Goal: Task Accomplishment & Management: Complete application form

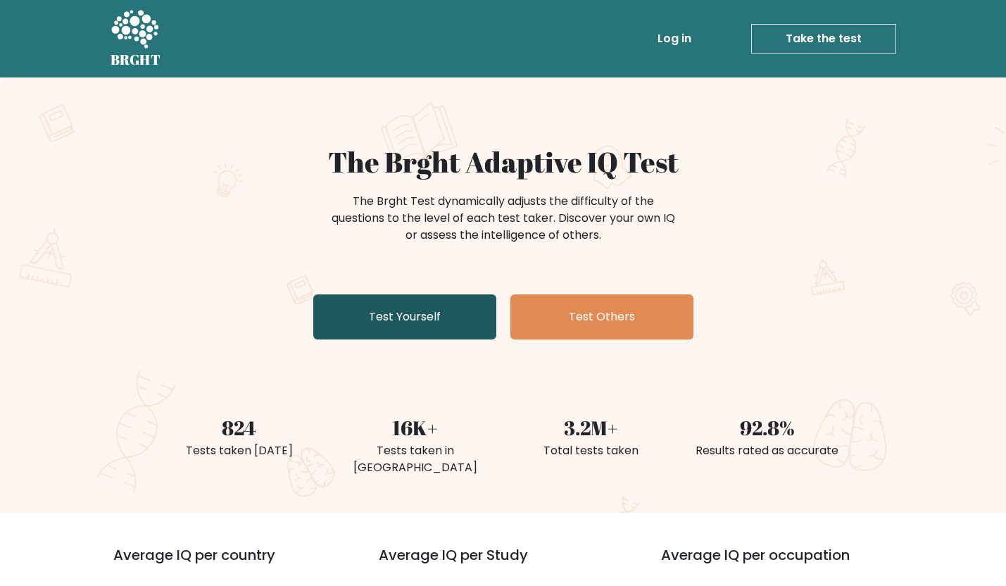
click at [373, 304] on link "Test Yourself" at bounding box center [404, 316] width 183 height 45
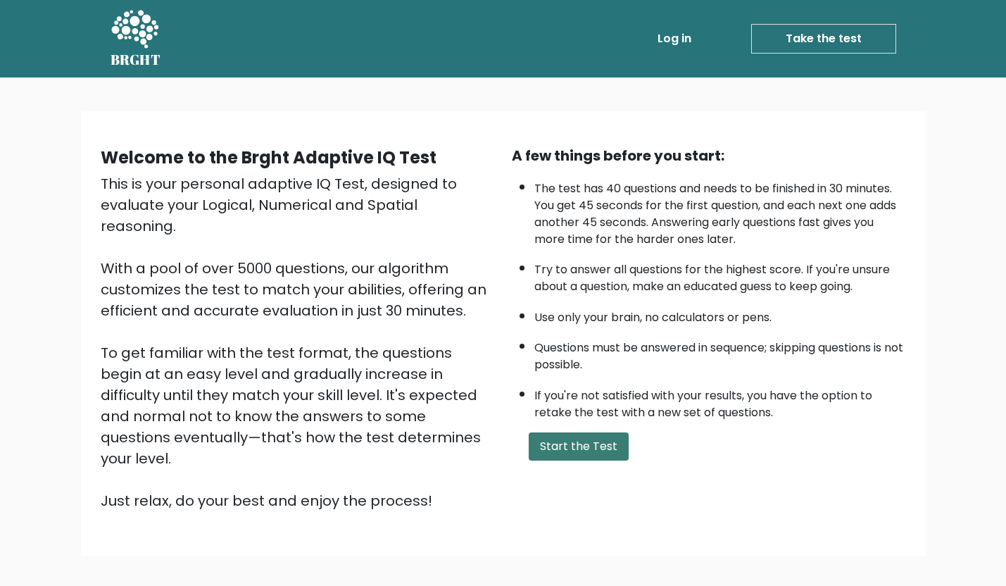
click at [581, 453] on button "Start the Test" at bounding box center [579, 446] width 100 height 28
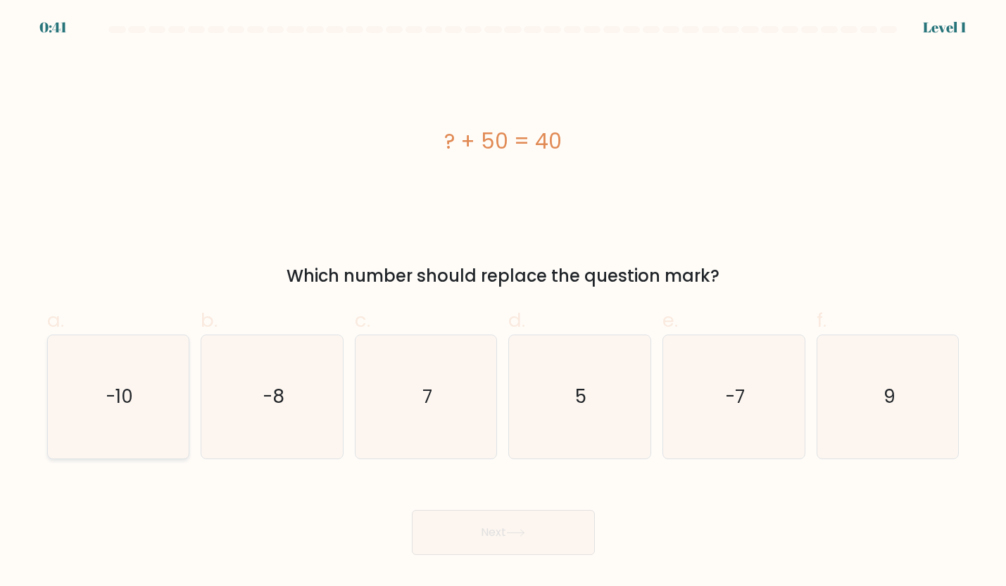
click at [171, 399] on icon "-10" at bounding box center [117, 396] width 123 height 123
click at [503, 302] on input "a. -10" at bounding box center [503, 297] width 1 height 9
radio input "true"
click at [504, 563] on body "0:39 Level 1 a." at bounding box center [503, 293] width 1006 height 586
click at [504, 553] on button "Next" at bounding box center [503, 532] width 183 height 45
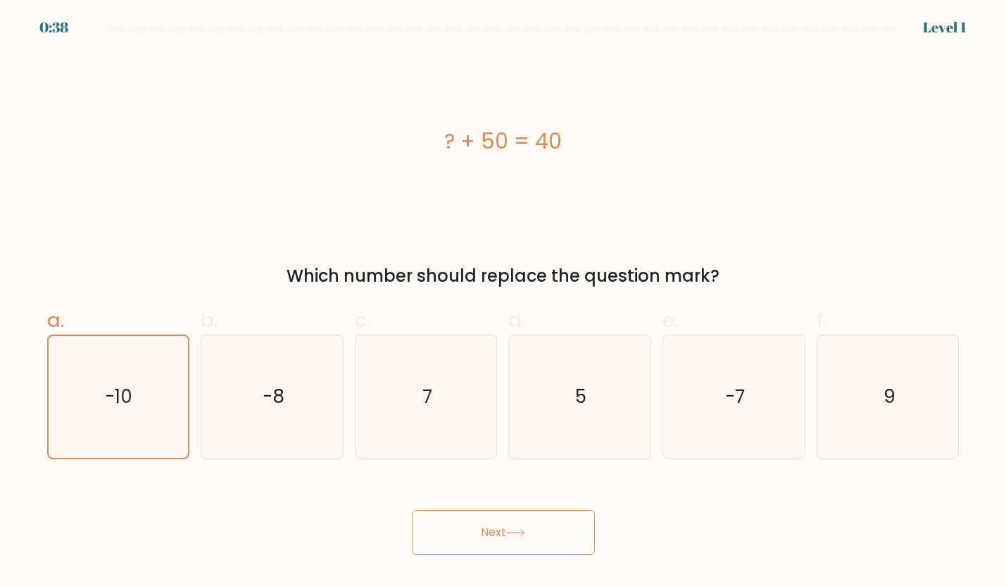
click at [499, 541] on button "Next" at bounding box center [503, 532] width 183 height 45
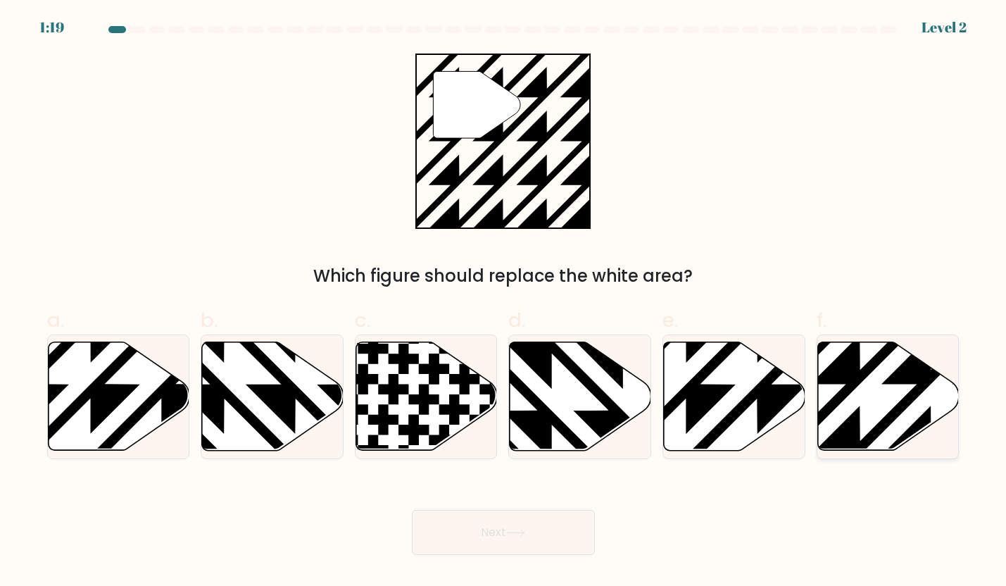
click at [861, 400] on icon at bounding box center [889, 396] width 142 height 108
click at [504, 302] on input "f." at bounding box center [503, 297] width 1 height 9
radio input "true"
click at [523, 549] on button "Next" at bounding box center [503, 532] width 183 height 45
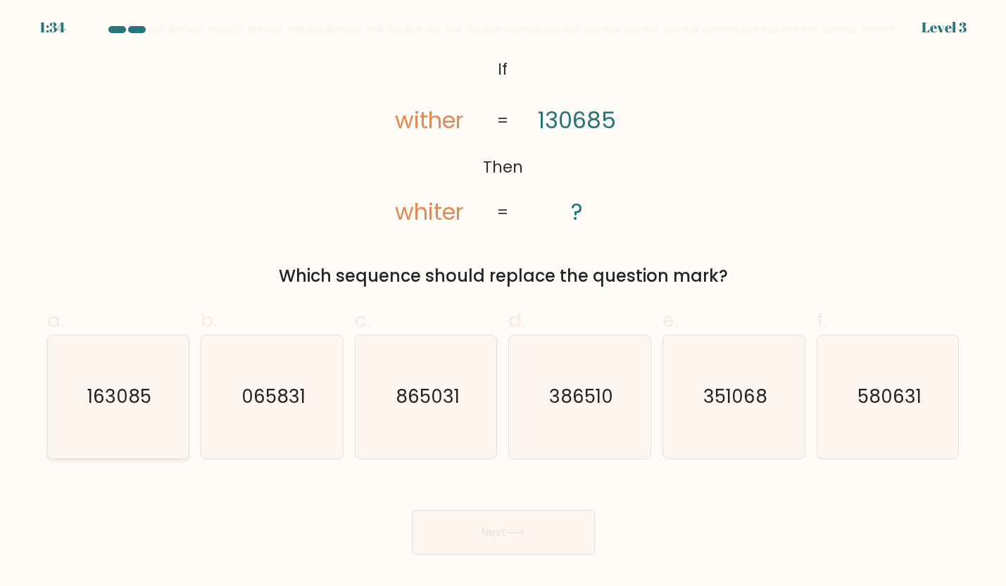
click at [91, 409] on icon "163085" at bounding box center [117, 396] width 123 height 123
click at [503, 302] on input "a. 163085" at bounding box center [503, 297] width 1 height 9
radio input "true"
click at [468, 527] on button "Next" at bounding box center [503, 532] width 183 height 45
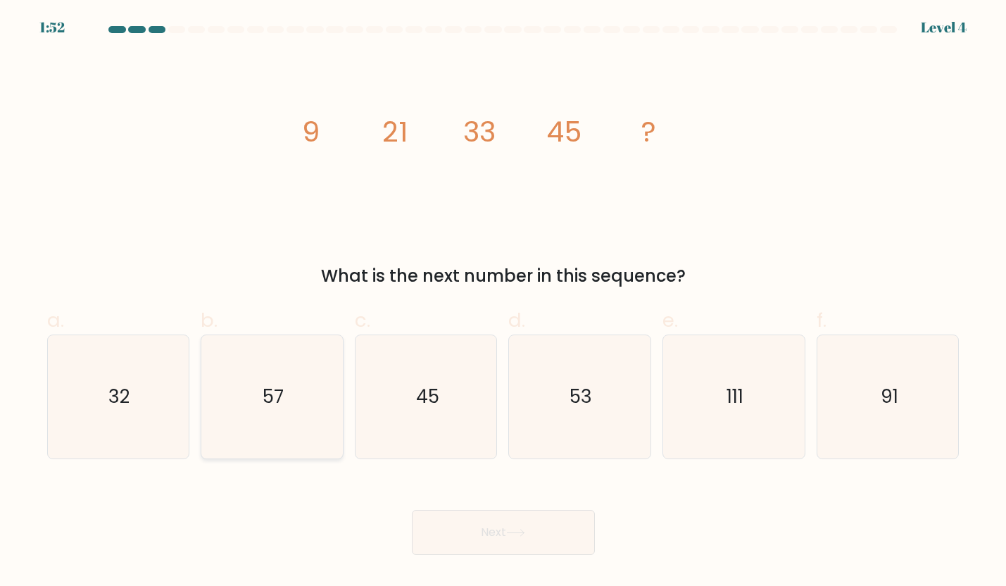
click at [274, 426] on icon "57" at bounding box center [272, 396] width 123 height 123
click at [503, 302] on input "b. 57" at bounding box center [503, 297] width 1 height 9
radio input "true"
click at [513, 530] on icon at bounding box center [515, 533] width 19 height 8
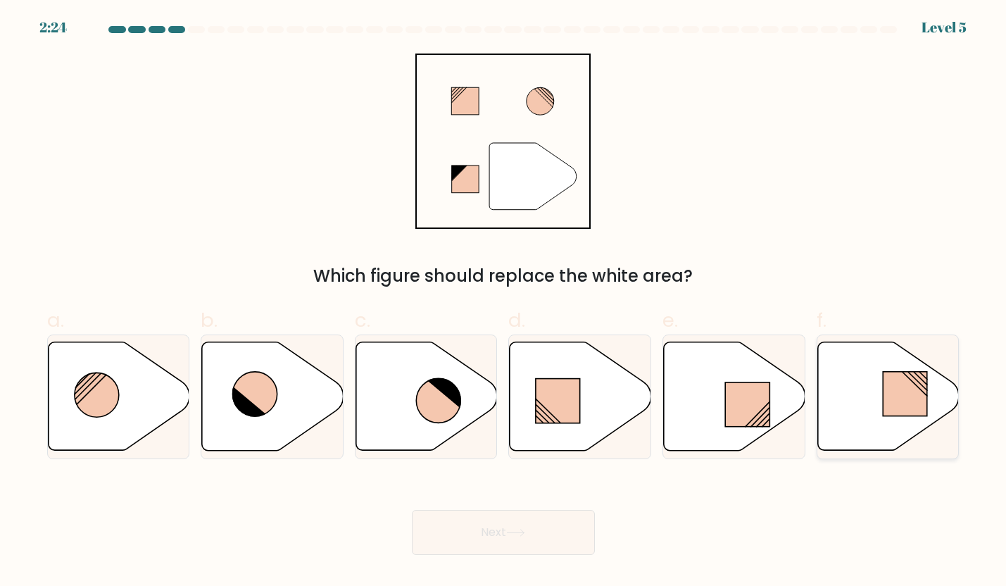
click at [858, 366] on icon at bounding box center [889, 396] width 142 height 108
click at [504, 302] on input "f." at bounding box center [503, 297] width 1 height 9
radio input "true"
click at [524, 539] on button "Next" at bounding box center [503, 532] width 183 height 45
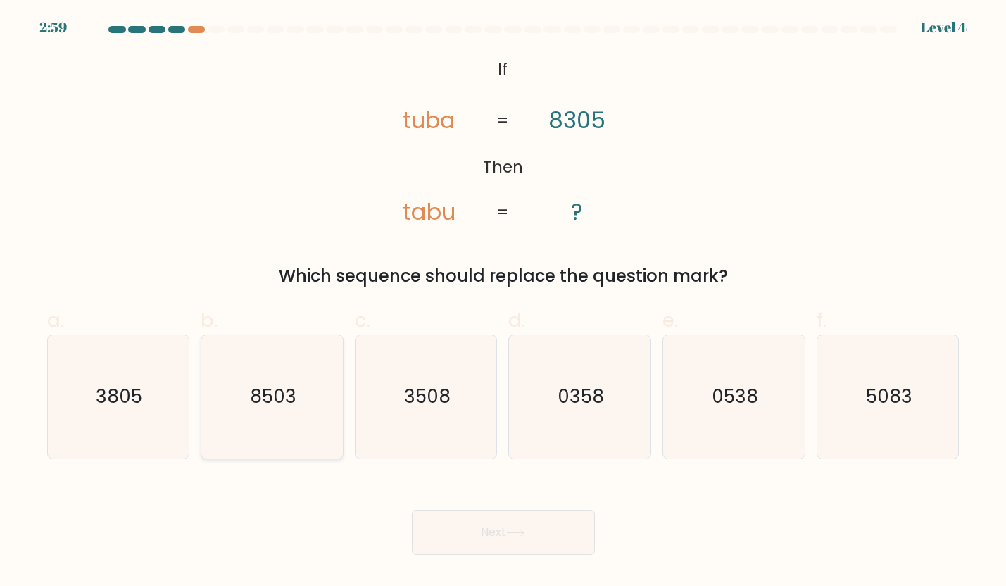
click at [269, 411] on icon "8503" at bounding box center [272, 396] width 123 height 123
click at [503, 302] on input "b. 8503" at bounding box center [503, 297] width 1 height 9
radio input "true"
click at [484, 526] on button "Next" at bounding box center [503, 532] width 183 height 45
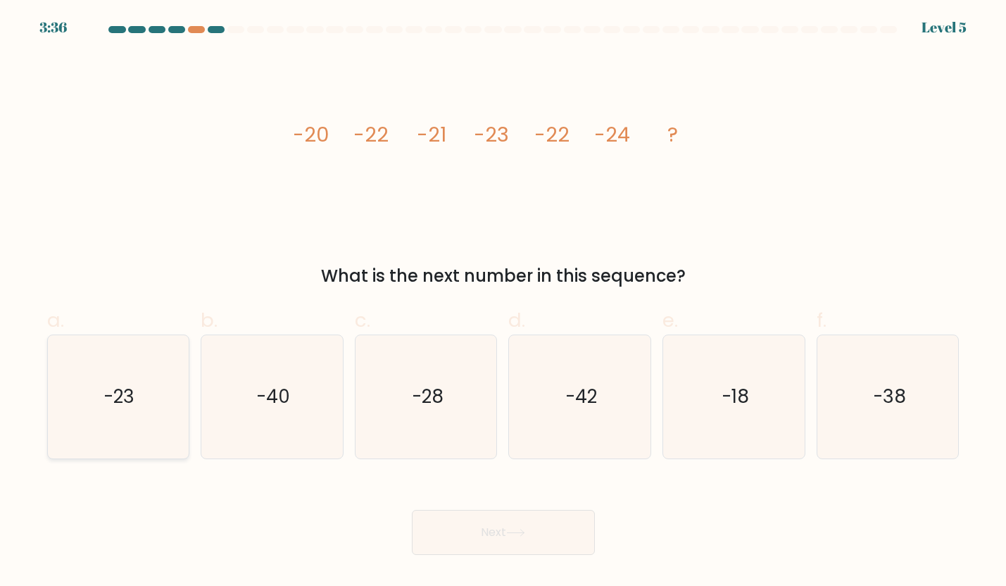
click at [133, 390] on text "-23" at bounding box center [119, 396] width 31 height 25
click at [503, 302] on input "a. -23" at bounding box center [503, 297] width 1 height 9
radio input "true"
click at [534, 544] on button "Next" at bounding box center [503, 532] width 183 height 45
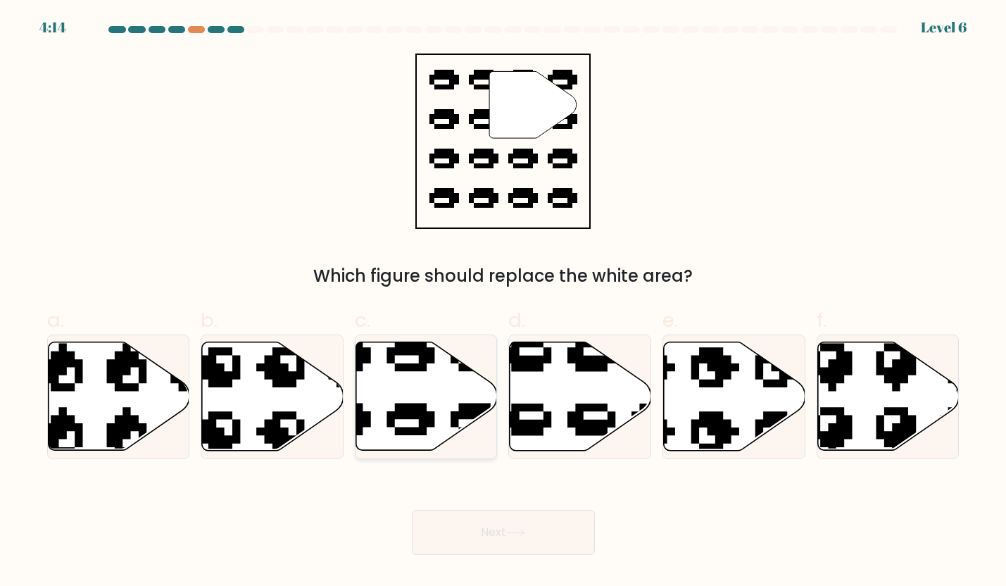
click at [411, 402] on icon at bounding box center [427, 396] width 142 height 108
click at [503, 302] on input "c." at bounding box center [503, 297] width 1 height 9
radio input "true"
click at [482, 533] on button "Next" at bounding box center [503, 532] width 183 height 45
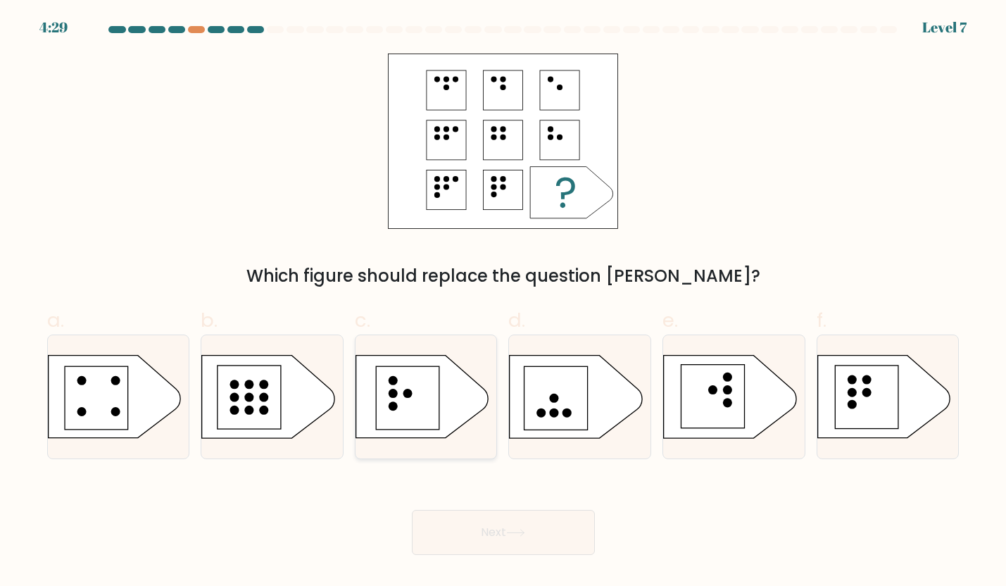
click at [425, 398] on rect at bounding box center [407, 398] width 63 height 63
click at [503, 302] on input "c." at bounding box center [503, 297] width 1 height 9
radio input "true"
click at [458, 512] on button "Next" at bounding box center [503, 532] width 183 height 45
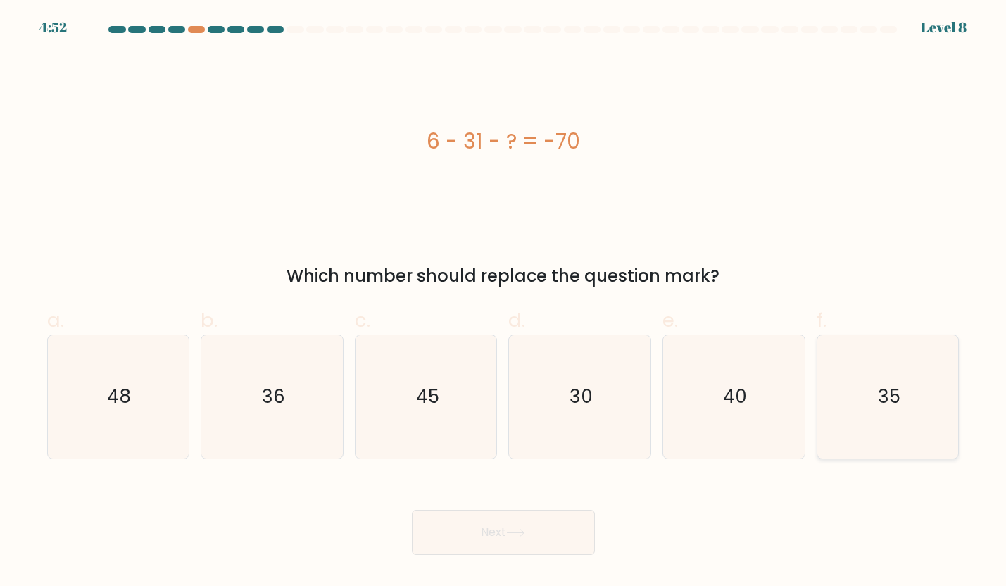
click at [894, 395] on text "35" at bounding box center [889, 396] width 23 height 25
click at [504, 302] on input "f. 35" at bounding box center [503, 297] width 1 height 9
radio input "true"
click at [544, 525] on button "Next" at bounding box center [503, 532] width 183 height 45
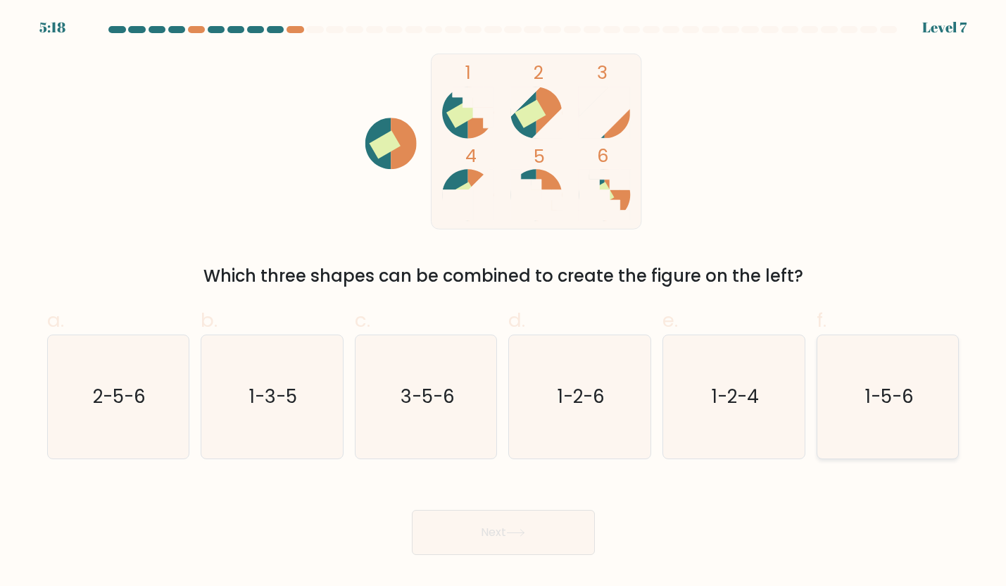
click at [868, 397] on text "1-5-6" at bounding box center [889, 396] width 49 height 25
click at [504, 302] on input "f. 1-5-6" at bounding box center [503, 297] width 1 height 9
radio input "true"
click at [558, 534] on button "Next" at bounding box center [503, 532] width 183 height 45
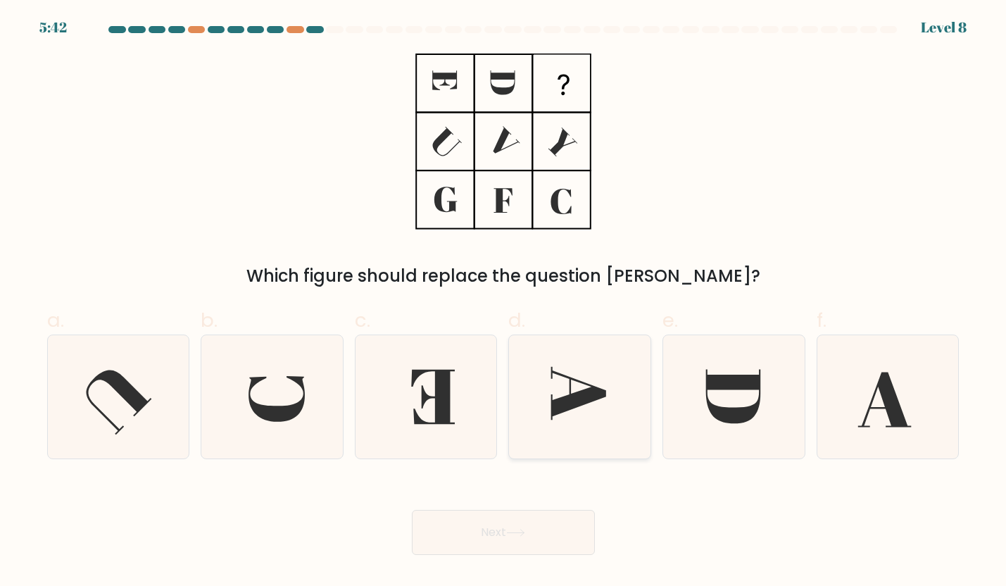
click at [564, 388] on icon at bounding box center [579, 396] width 123 height 123
click at [504, 302] on input "d." at bounding box center [503, 297] width 1 height 9
radio input "true"
click at [499, 537] on button "Next" at bounding box center [503, 532] width 183 height 45
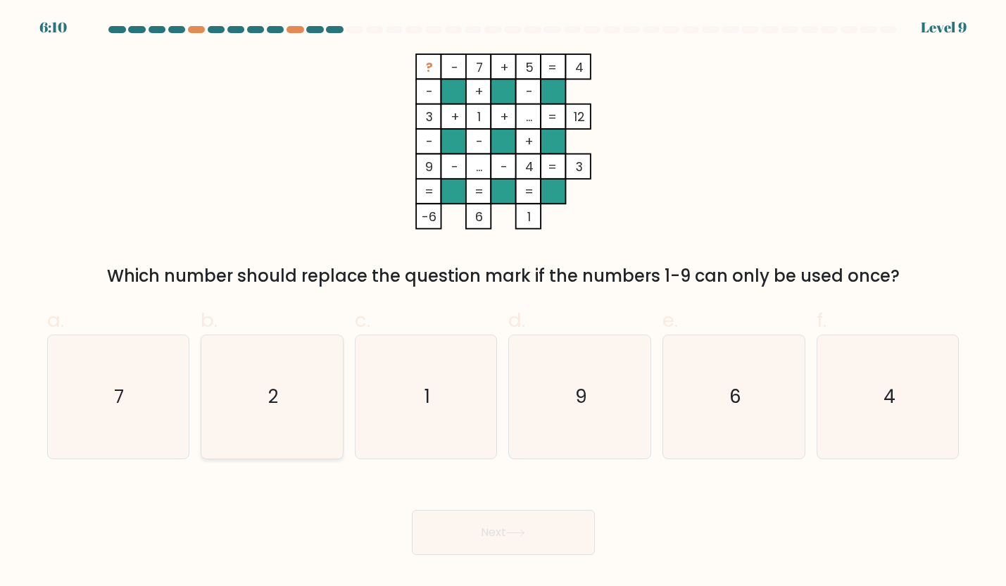
click at [300, 428] on icon "2" at bounding box center [272, 396] width 123 height 123
click at [503, 302] on input "b. 2" at bounding box center [503, 297] width 1 height 9
radio input "true"
click at [714, 413] on icon "6" at bounding box center [734, 396] width 123 height 123
click at [504, 302] on input "e. 6" at bounding box center [503, 297] width 1 height 9
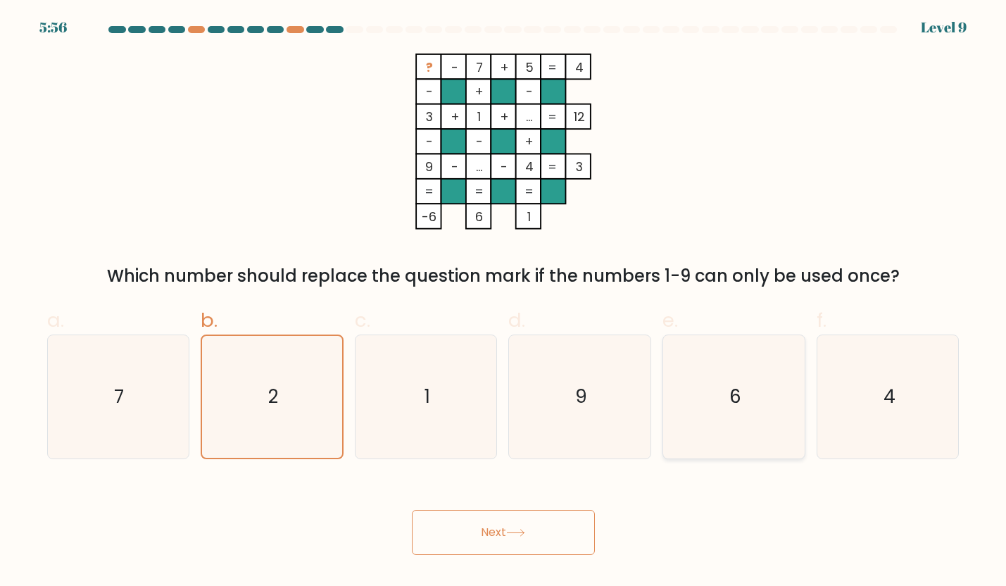
radio input "true"
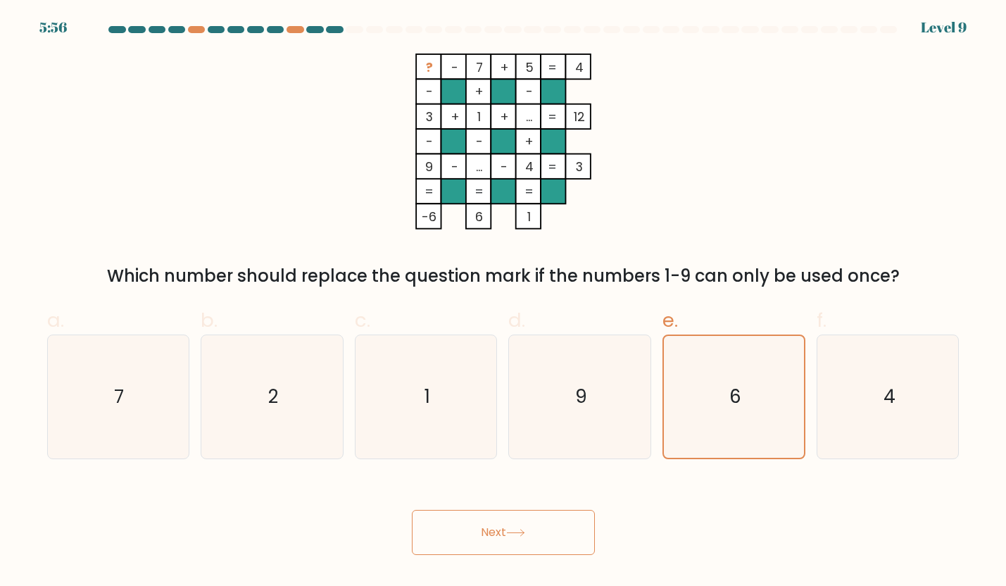
click at [568, 513] on button "Next" at bounding box center [503, 532] width 183 height 45
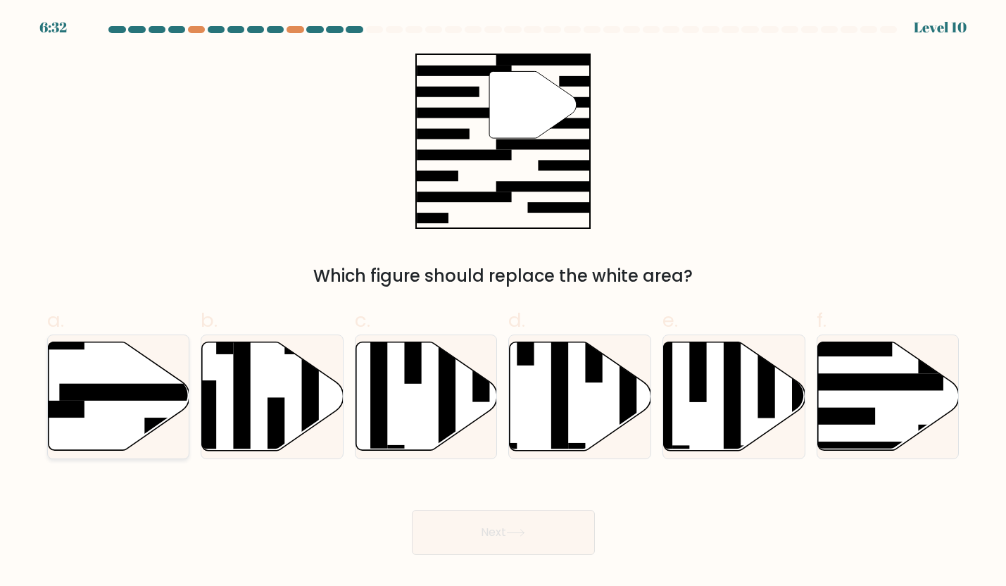
click at [136, 394] on rect at bounding box center [136, 392] width 154 height 17
click at [503, 302] on input "a." at bounding box center [503, 297] width 1 height 9
radio input "true"
click at [525, 535] on icon at bounding box center [515, 533] width 19 height 8
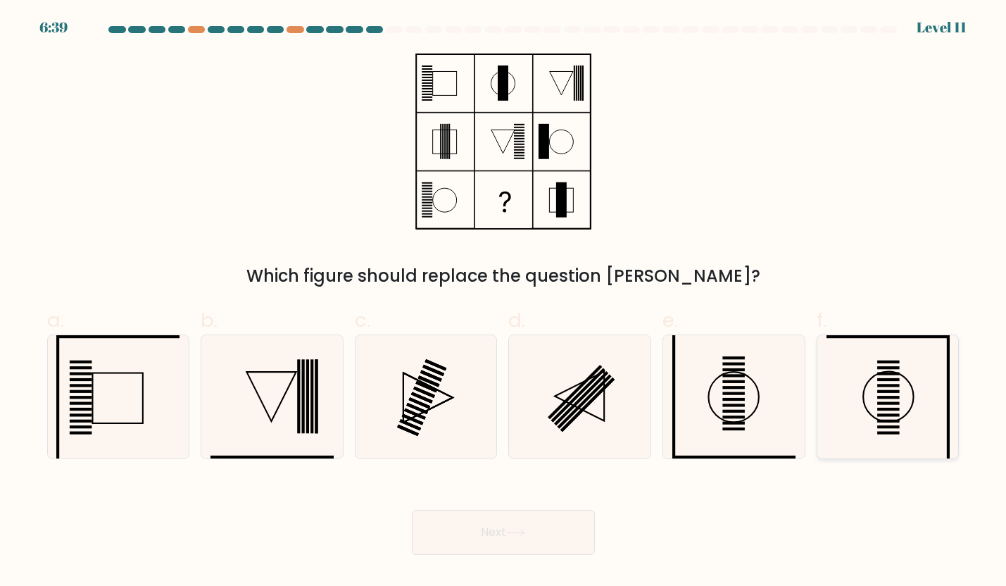
click at [868, 377] on icon at bounding box center [888, 396] width 123 height 123
click at [504, 302] on input "f." at bounding box center [503, 297] width 1 height 9
radio input "true"
click at [534, 528] on button "Next" at bounding box center [503, 532] width 183 height 45
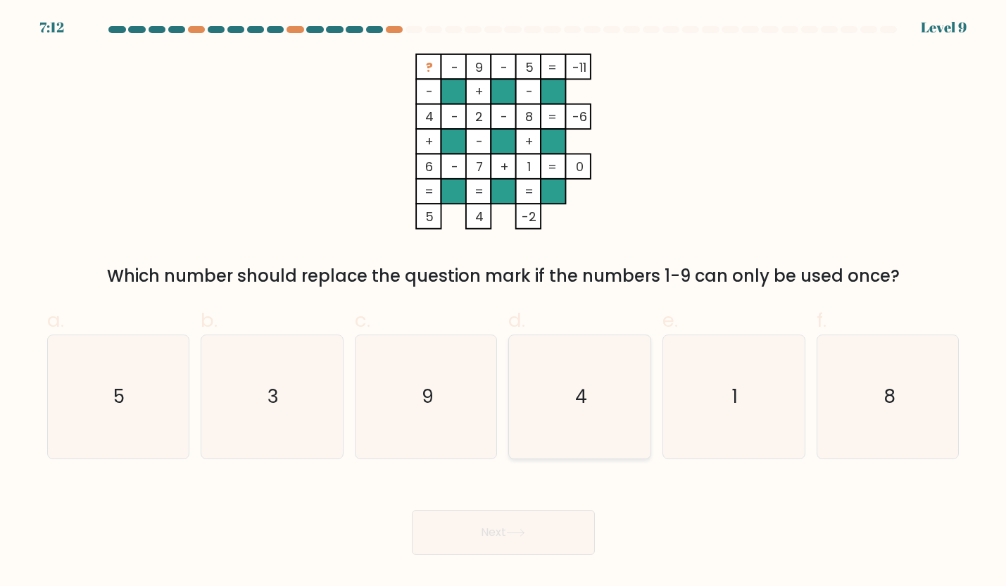
click at [570, 441] on icon "4" at bounding box center [579, 396] width 123 height 123
click at [504, 302] on input "d. 4" at bounding box center [503, 297] width 1 height 9
radio input "true"
click at [506, 530] on button "Next" at bounding box center [503, 532] width 183 height 45
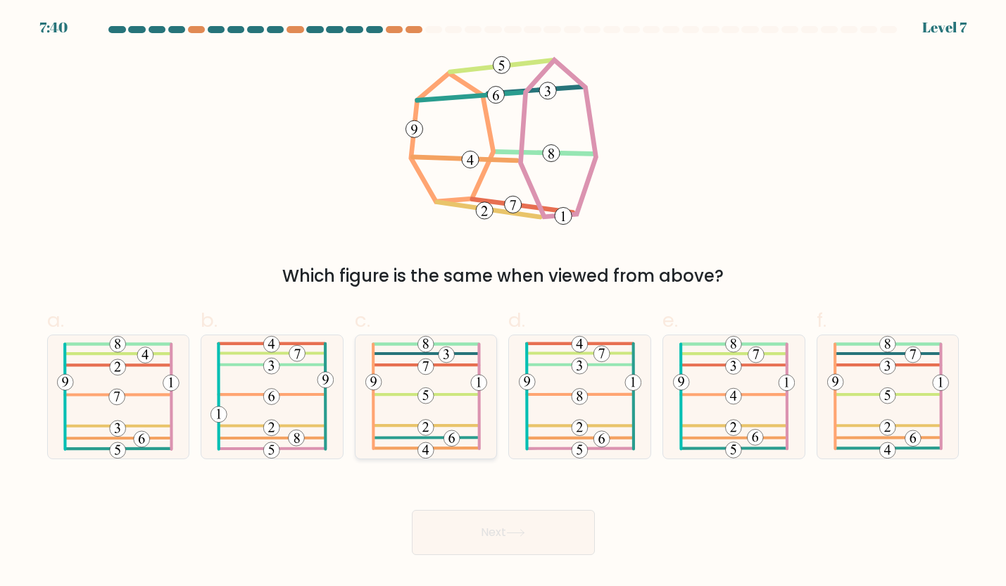
click at [475, 416] on icon at bounding box center [426, 396] width 122 height 123
click at [503, 302] on input "c." at bounding box center [503, 297] width 1 height 9
radio input "true"
click at [486, 554] on button "Next" at bounding box center [503, 532] width 183 height 45
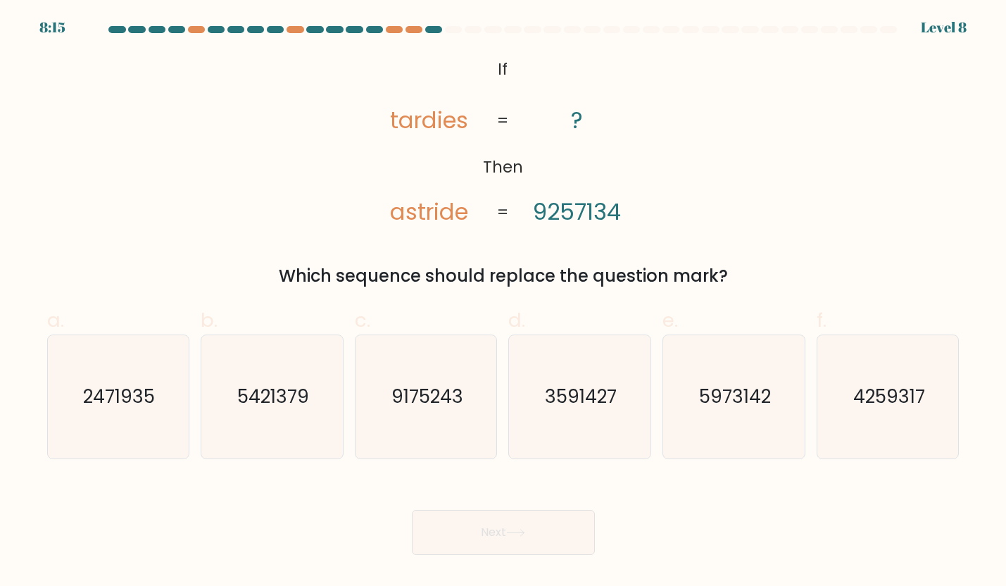
click at [660, 413] on div "e. 5973142" at bounding box center [734, 383] width 154 height 154
click at [265, 406] on text "5421379" at bounding box center [273, 396] width 72 height 25
click at [503, 302] on input "b. 5421379" at bounding box center [503, 297] width 1 height 9
radio input "true"
click at [479, 543] on button "Next" at bounding box center [503, 532] width 183 height 45
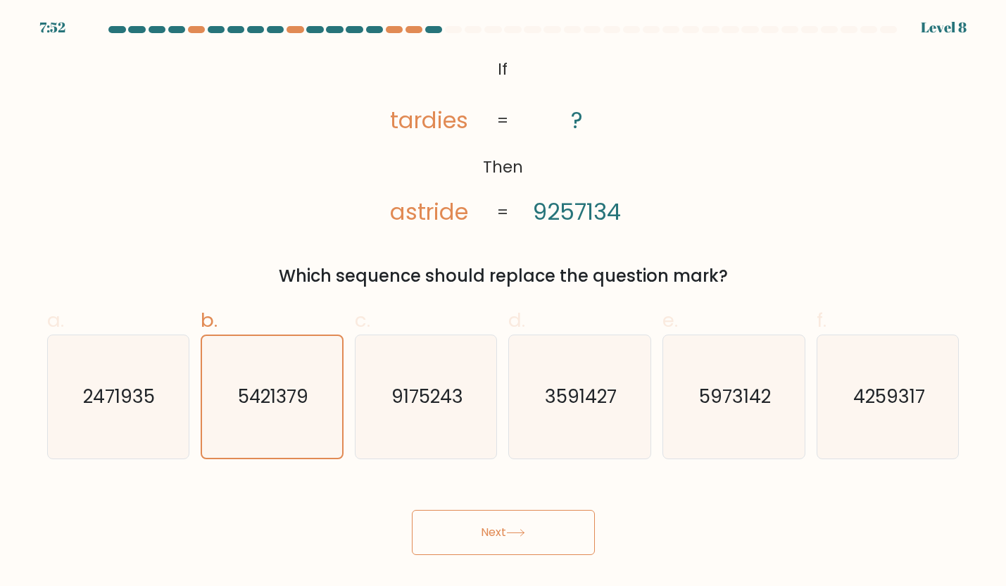
click at [480, 551] on button "Next" at bounding box center [503, 532] width 183 height 45
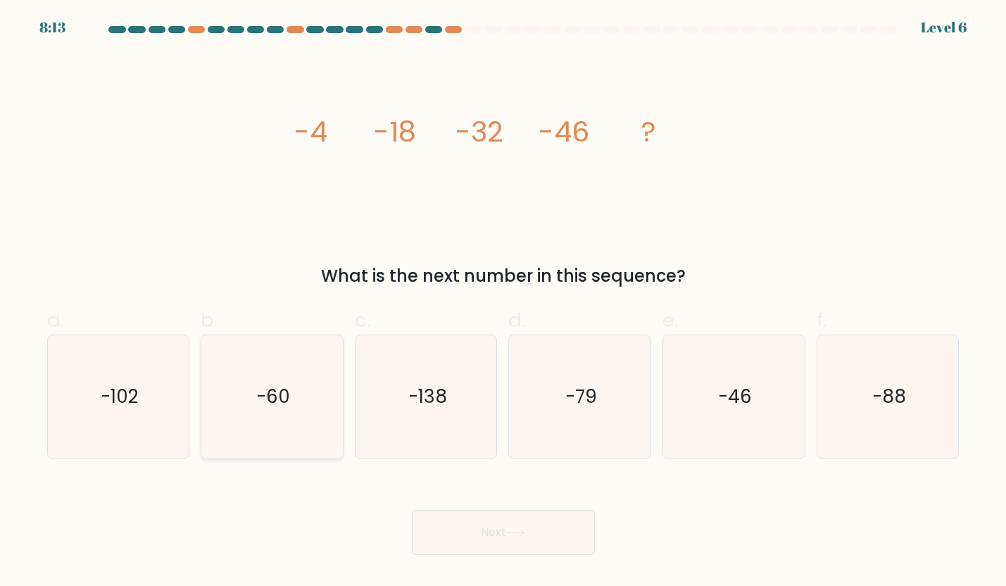
click at [244, 415] on icon "-60" at bounding box center [272, 396] width 123 height 123
click at [503, 302] on input "b. -60" at bounding box center [503, 297] width 1 height 9
radio input "true"
click at [544, 518] on button "Next" at bounding box center [503, 532] width 183 height 45
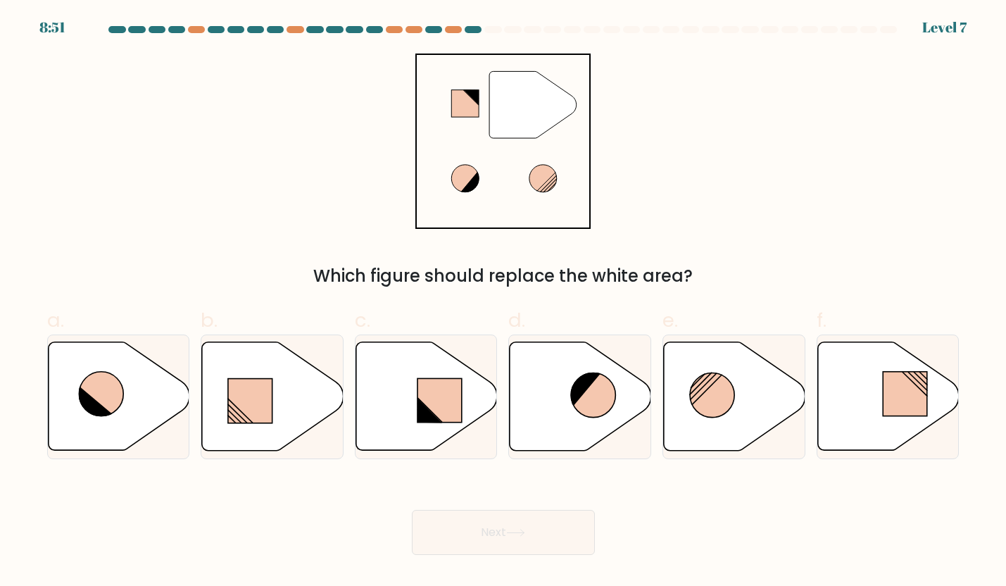
click at [968, 384] on form at bounding box center [503, 290] width 1006 height 529
click at [924, 387] on line at bounding box center [918, 381] width 20 height 19
click at [504, 302] on input "f." at bounding box center [503, 297] width 1 height 9
radio input "true"
click at [530, 543] on button "Next" at bounding box center [503, 532] width 183 height 45
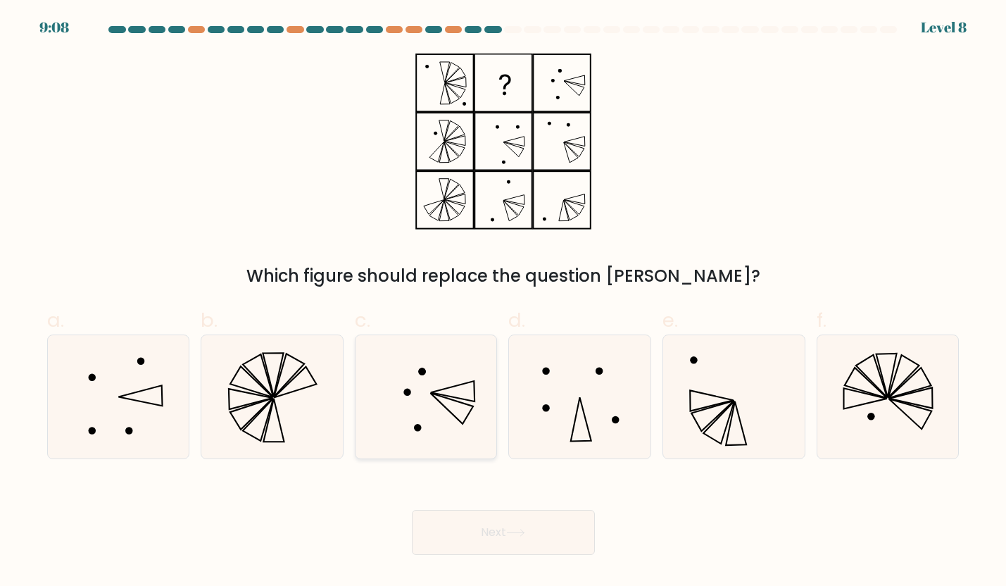
click at [458, 416] on icon at bounding box center [426, 396] width 123 height 123
click at [503, 302] on input "c." at bounding box center [503, 297] width 1 height 9
radio input "true"
click at [544, 397] on icon at bounding box center [579, 396] width 123 height 123
click at [504, 302] on input "d." at bounding box center [503, 297] width 1 height 9
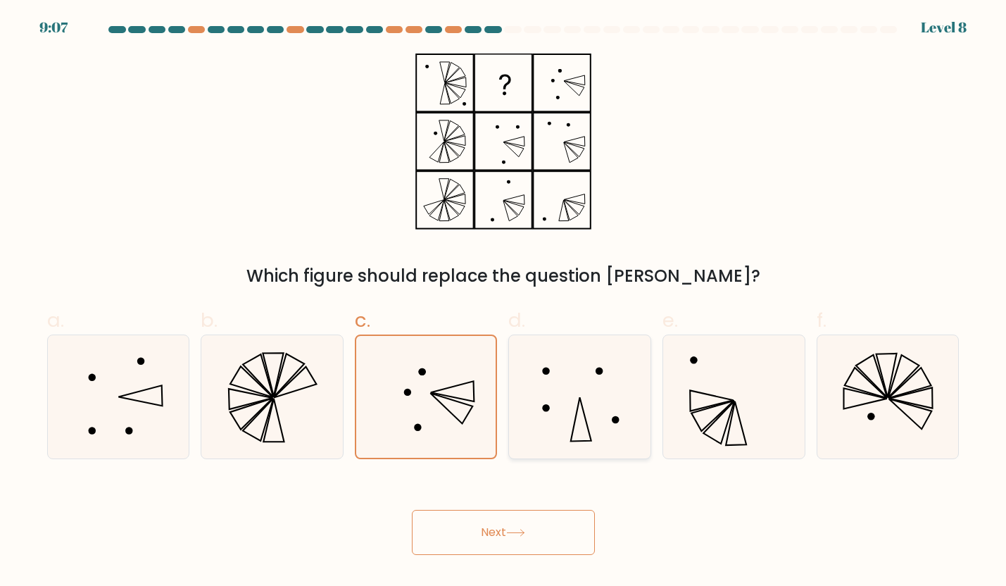
radio input "true"
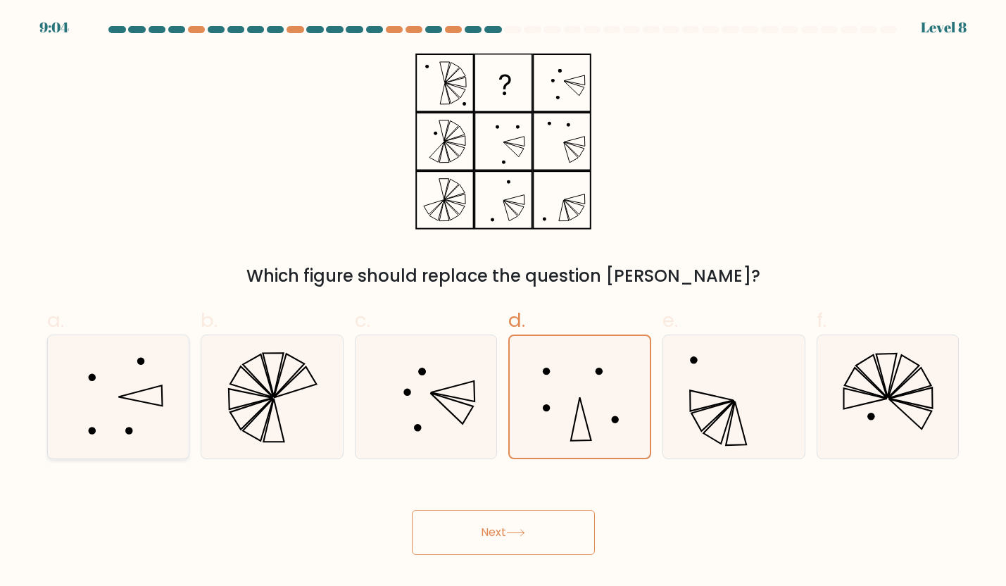
click at [177, 413] on icon at bounding box center [117, 396] width 123 height 123
click at [503, 302] on input "a." at bounding box center [503, 297] width 1 height 9
radio input "true"
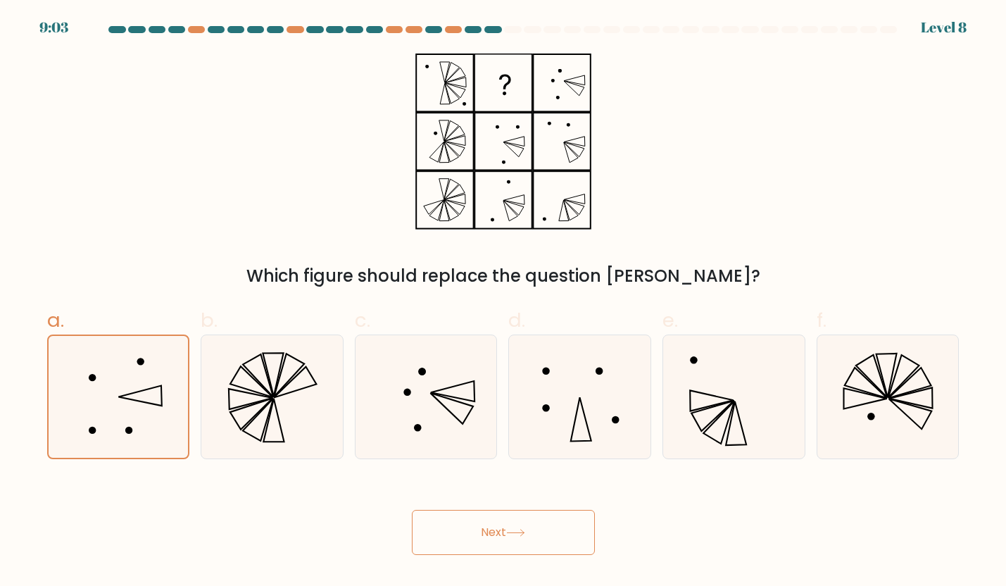
click at [519, 534] on icon at bounding box center [515, 533] width 19 height 8
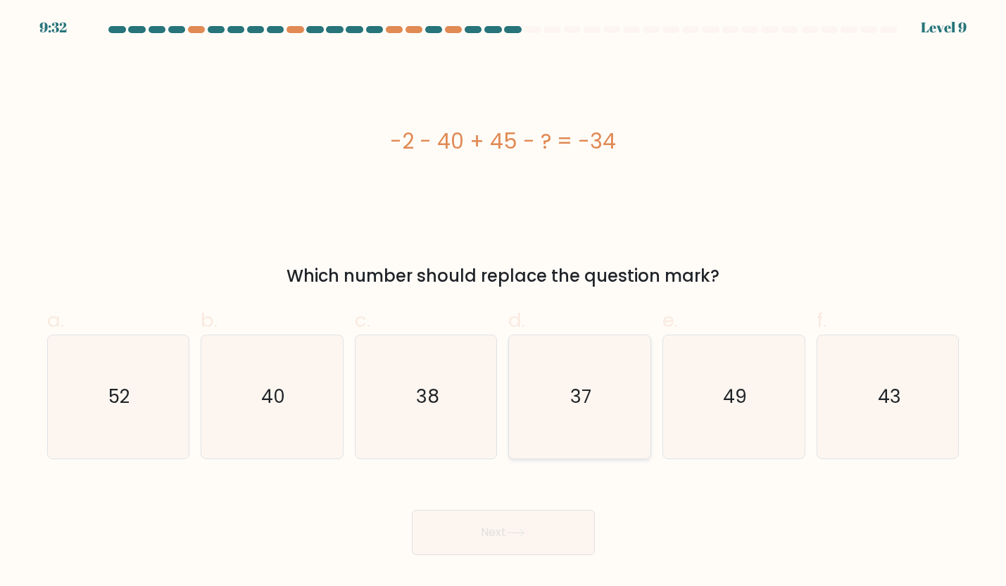
click at [595, 375] on icon "37" at bounding box center [579, 396] width 123 height 123
click at [504, 302] on input "d. 37" at bounding box center [503, 297] width 1 height 9
radio input "true"
click at [536, 524] on button "Next" at bounding box center [503, 532] width 183 height 45
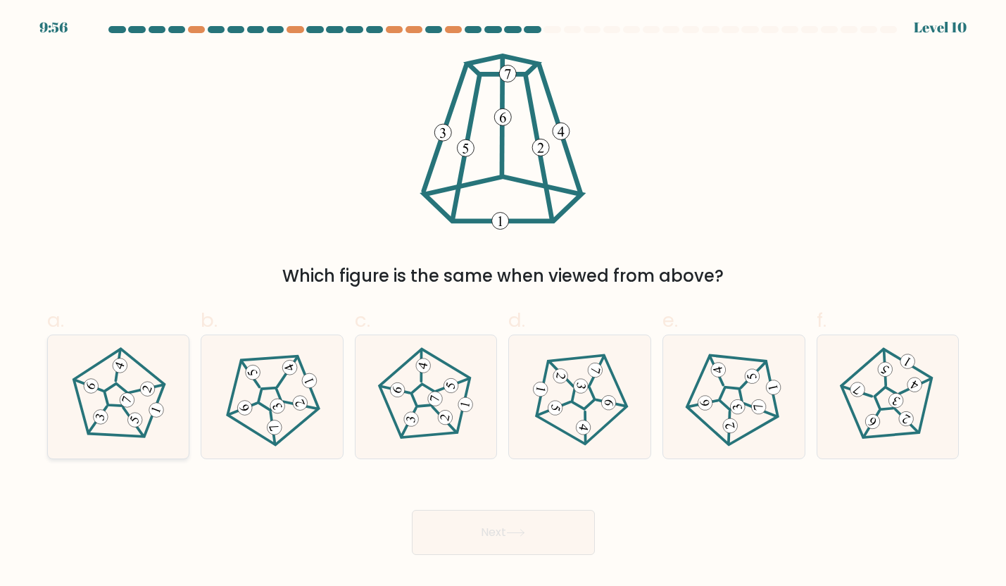
click at [173, 384] on div at bounding box center [118, 396] width 143 height 125
click at [503, 302] on input "a." at bounding box center [503, 297] width 1 height 9
radio input "true"
click at [494, 528] on button "Next" at bounding box center [503, 532] width 183 height 45
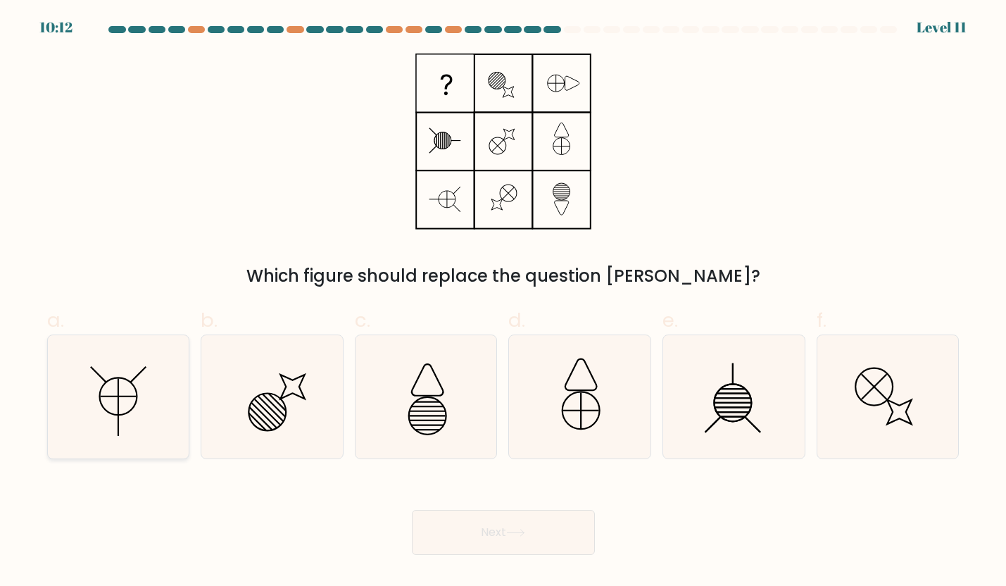
click at [155, 419] on icon at bounding box center [117, 396] width 123 height 123
click at [503, 302] on input "a." at bounding box center [503, 297] width 1 height 9
radio input "true"
click at [471, 512] on button "Next" at bounding box center [503, 532] width 183 height 45
click at [476, 523] on button "Next" at bounding box center [503, 532] width 183 height 45
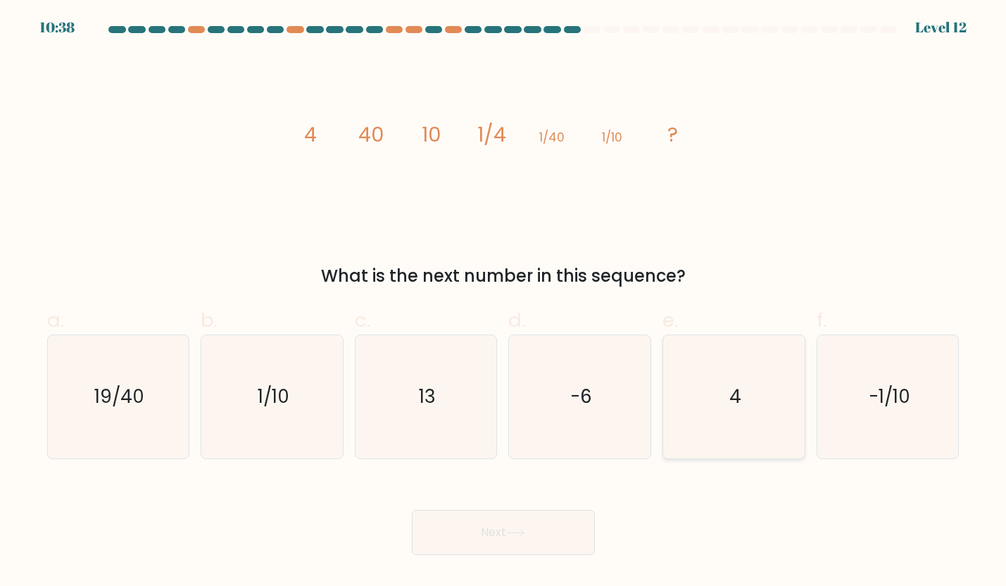
click at [742, 405] on icon "4" at bounding box center [734, 396] width 123 height 123
click at [504, 302] on input "e. 4" at bounding box center [503, 297] width 1 height 9
radio input "true"
click at [532, 543] on button "Next" at bounding box center [503, 532] width 183 height 45
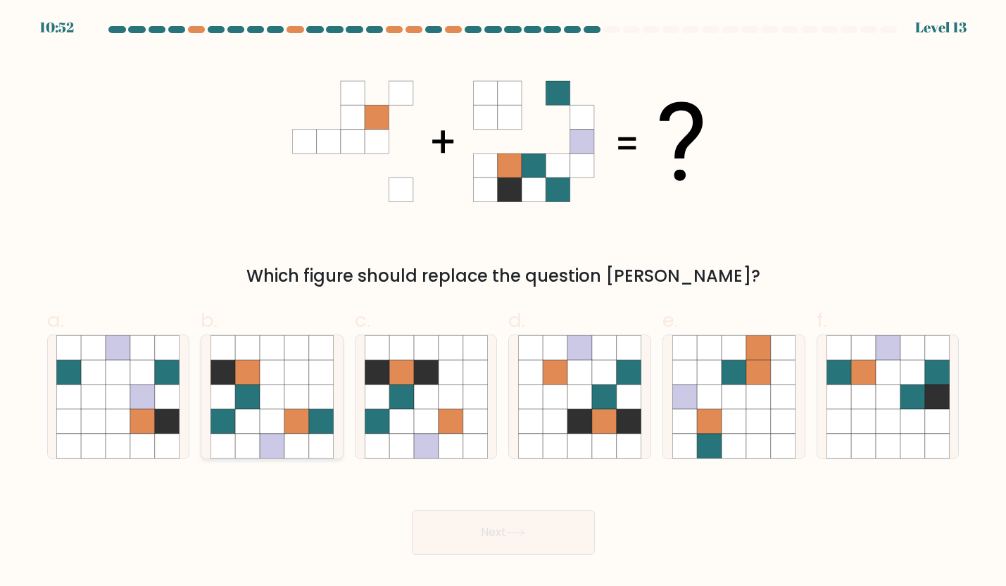
click at [280, 430] on icon at bounding box center [272, 421] width 25 height 25
click at [503, 302] on input "b." at bounding box center [503, 297] width 1 height 9
radio input "true"
click at [493, 510] on button "Next" at bounding box center [503, 532] width 183 height 45
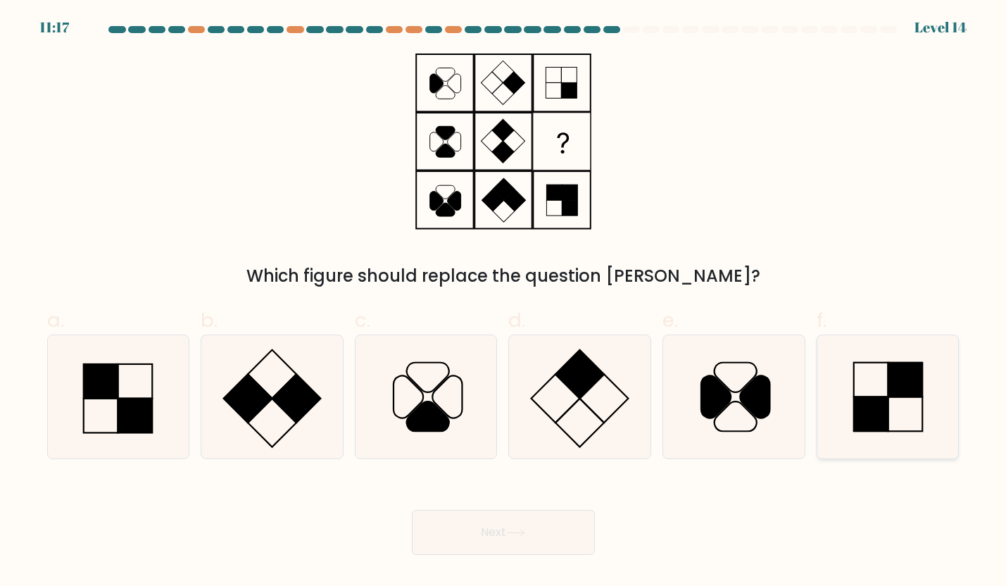
click at [901, 392] on rect at bounding box center [905, 380] width 35 height 35
click at [504, 302] on input "f." at bounding box center [503, 297] width 1 height 9
radio input "true"
click at [513, 558] on body "11:16 Level 14" at bounding box center [503, 293] width 1006 height 586
click at [511, 549] on button "Next" at bounding box center [503, 532] width 183 height 45
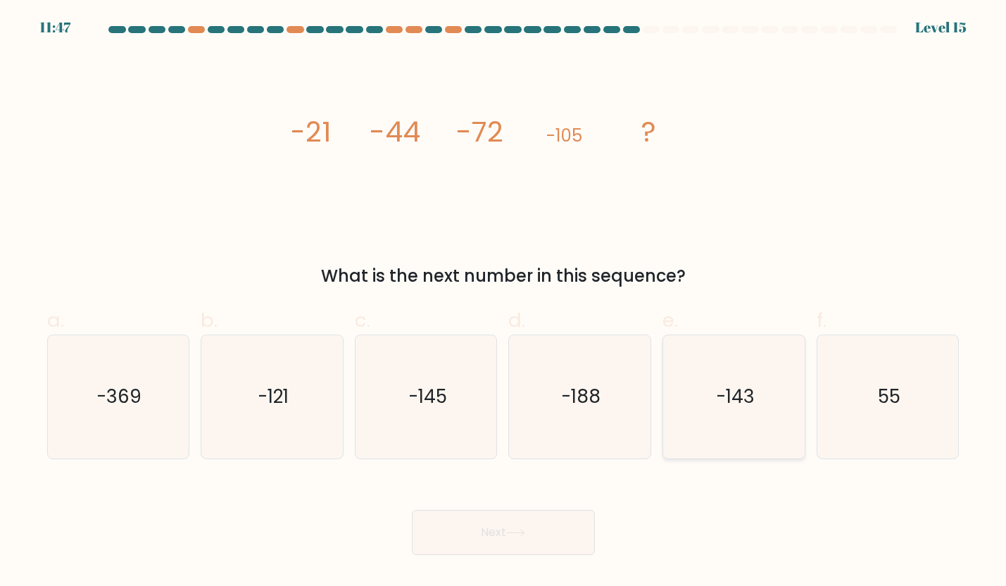
click at [717, 391] on text "-143" at bounding box center [735, 396] width 39 height 25
click at [504, 302] on input "e. -143" at bounding box center [503, 297] width 1 height 9
radio input "true"
click at [494, 535] on button "Next" at bounding box center [503, 532] width 183 height 45
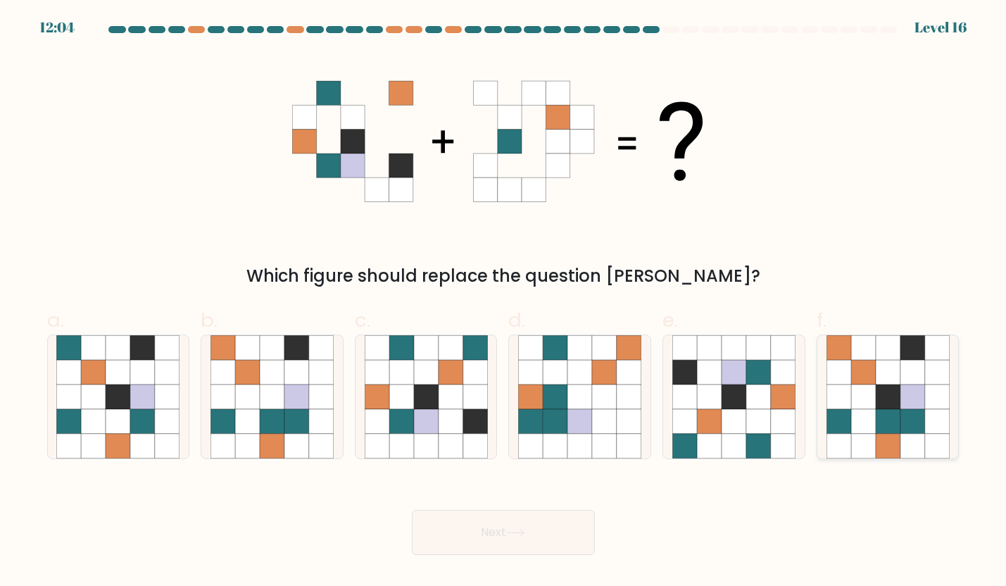
click at [873, 423] on icon at bounding box center [863, 421] width 25 height 25
click at [504, 302] on input "f." at bounding box center [503, 297] width 1 height 9
radio input "true"
click at [487, 547] on button "Next" at bounding box center [503, 532] width 183 height 45
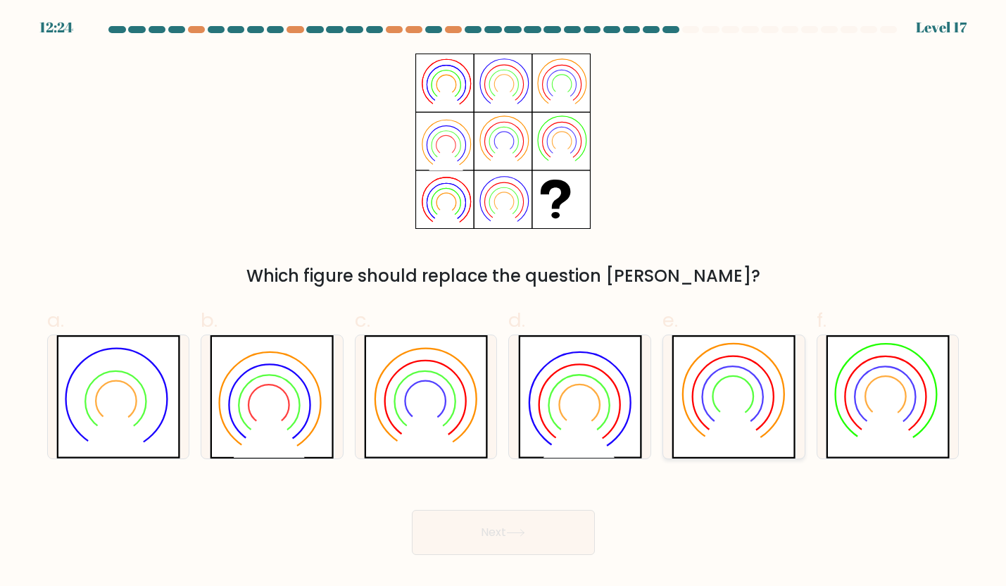
click at [737, 377] on icon at bounding box center [733, 396] width 41 height 41
click at [504, 302] on input "e." at bounding box center [503, 297] width 1 height 9
radio input "true"
click at [511, 544] on button "Next" at bounding box center [503, 532] width 183 height 45
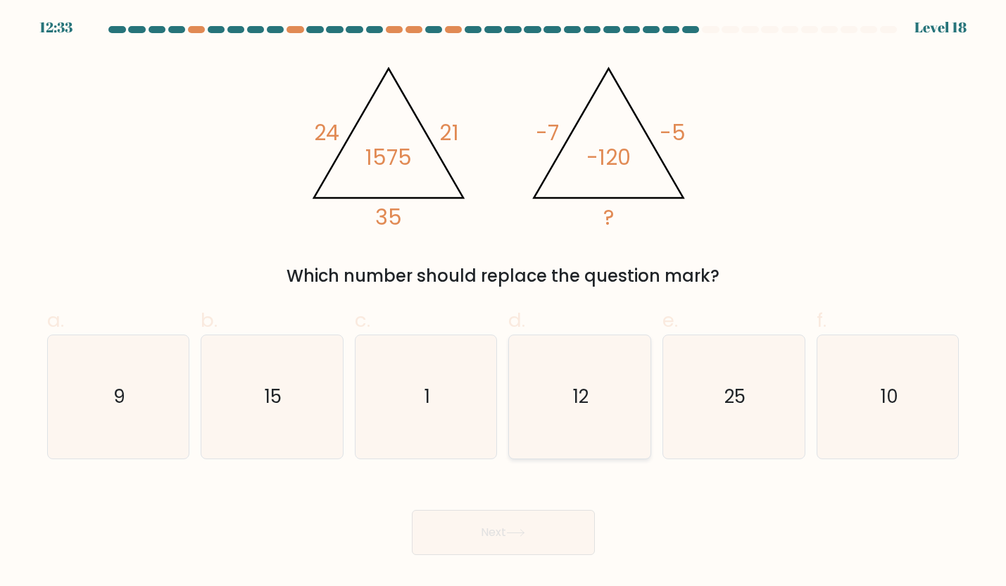
click at [589, 402] on icon "12" at bounding box center [579, 396] width 123 height 123
click at [504, 302] on input "d. 12" at bounding box center [503, 297] width 1 height 9
radio input "true"
click at [481, 523] on button "Next" at bounding box center [503, 532] width 183 height 45
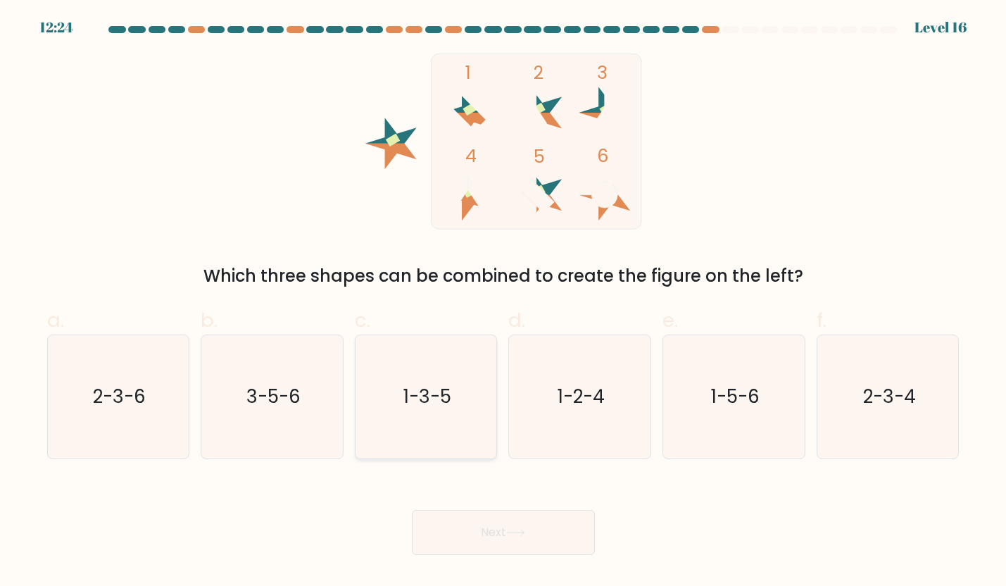
click at [412, 411] on icon "1-3-5" at bounding box center [426, 396] width 123 height 123
click at [503, 302] on input "c. 1-3-5" at bounding box center [503, 297] width 1 height 9
radio input "true"
click at [487, 524] on button "Next" at bounding box center [503, 532] width 183 height 45
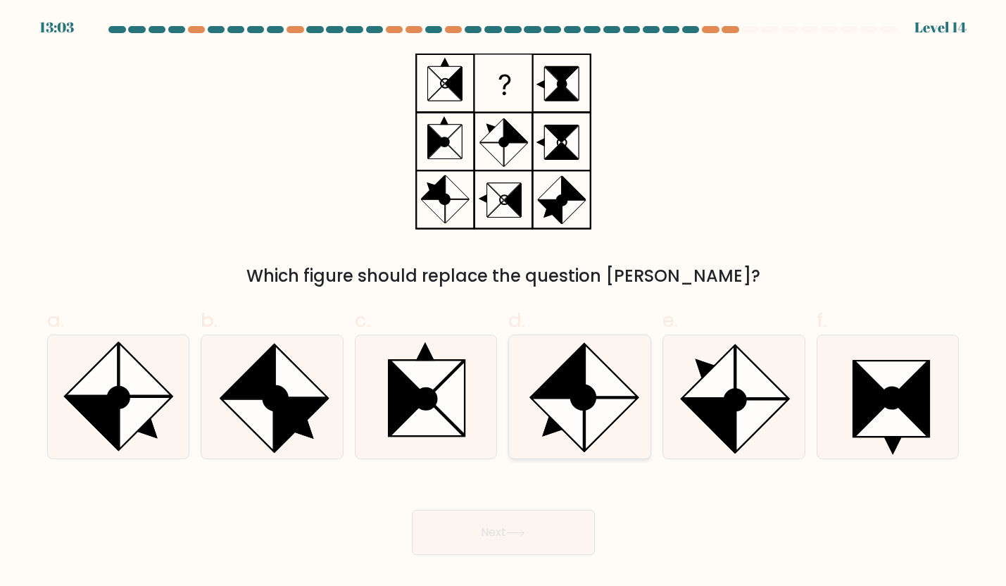
click at [622, 381] on icon at bounding box center [611, 370] width 52 height 52
click at [504, 302] on input "d." at bounding box center [503, 297] width 1 height 9
radio input "true"
click at [701, 380] on icon at bounding box center [708, 372] width 52 height 52
click at [504, 302] on input "e." at bounding box center [503, 297] width 1 height 9
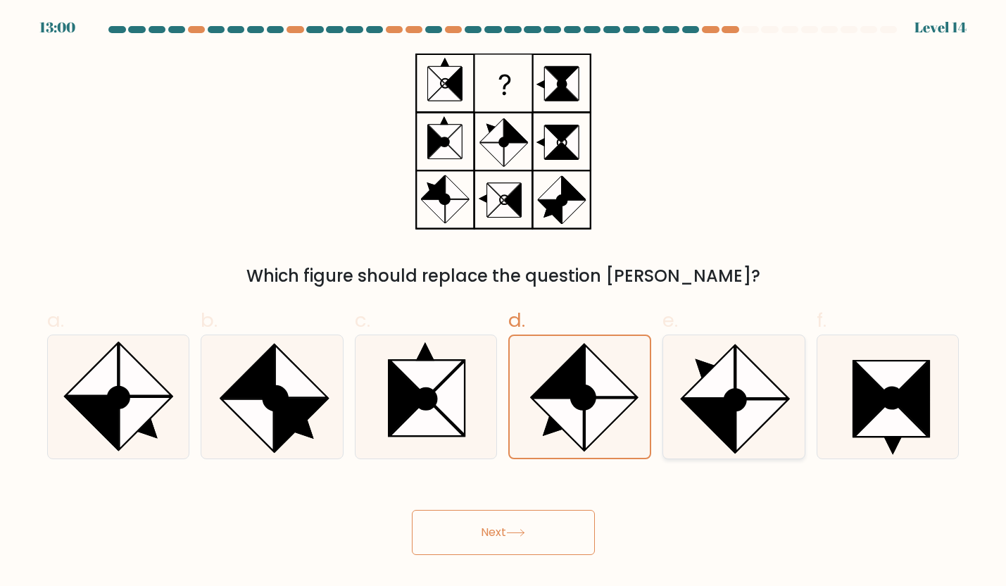
radio input "true"
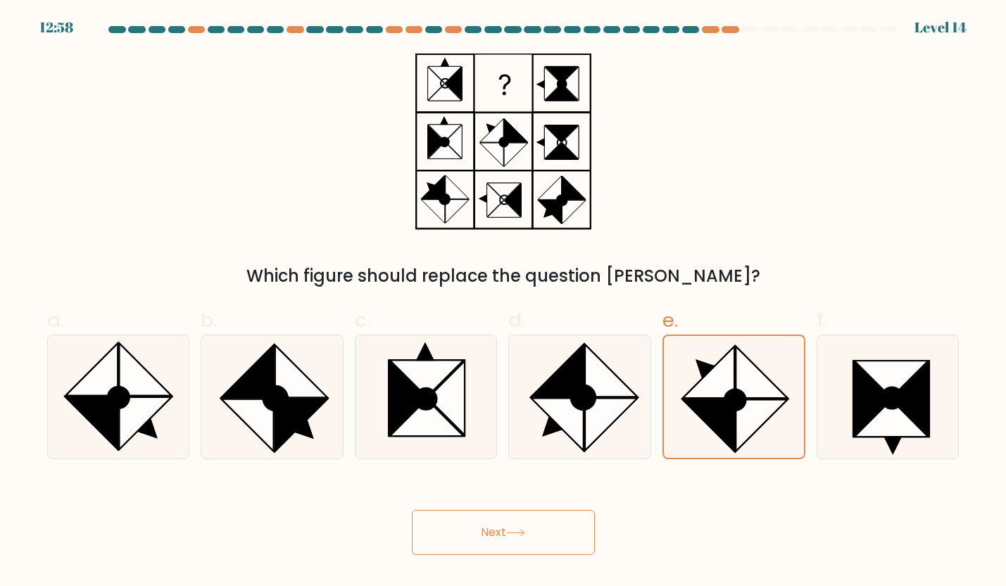
click at [503, 523] on button "Next" at bounding box center [503, 532] width 183 height 45
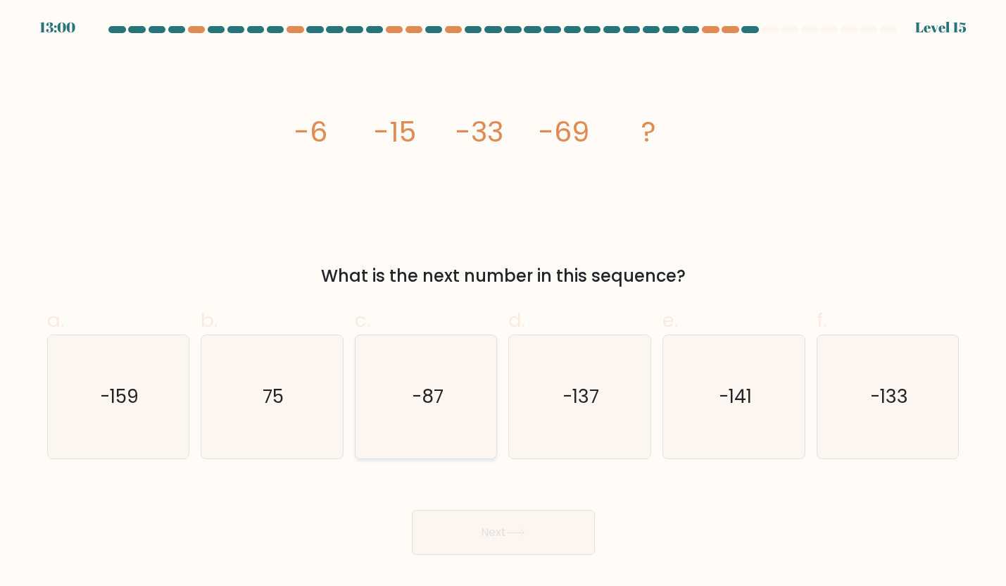
click at [439, 410] on icon "-87" at bounding box center [426, 396] width 123 height 123
click at [503, 302] on input "c. -87" at bounding box center [503, 297] width 1 height 9
radio input "true"
click at [504, 536] on button "Next" at bounding box center [503, 532] width 183 height 45
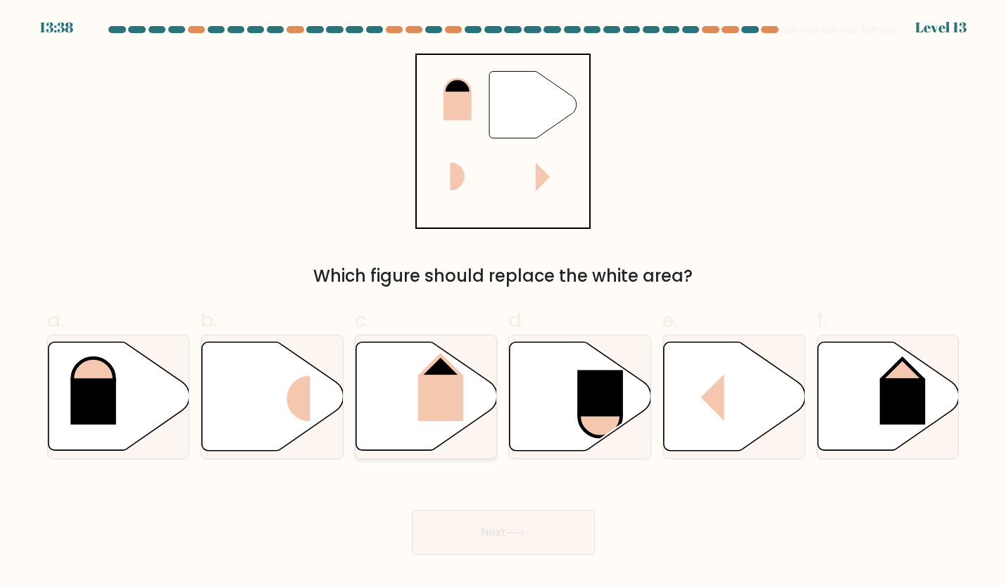
click at [420, 376] on rect at bounding box center [441, 398] width 46 height 46
click at [503, 302] on input "c." at bounding box center [503, 297] width 1 height 9
radio input "true"
click at [512, 535] on icon at bounding box center [515, 533] width 19 height 8
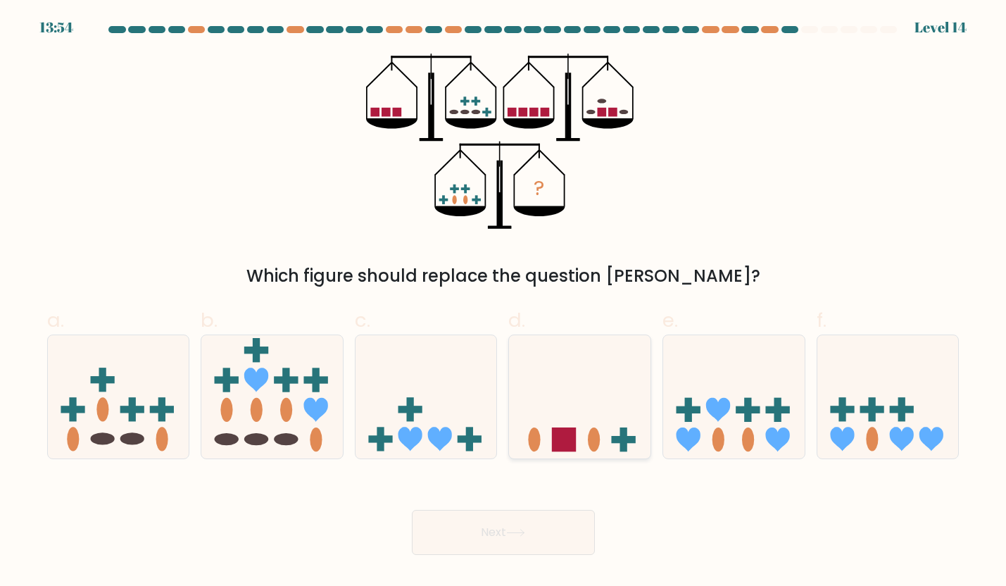
click at [582, 364] on icon at bounding box center [580, 396] width 142 height 117
click at [504, 302] on input "d." at bounding box center [503, 297] width 1 height 9
radio input "true"
click at [151, 445] on icon at bounding box center [119, 396] width 142 height 117
click at [503, 302] on input "a." at bounding box center [503, 297] width 1 height 9
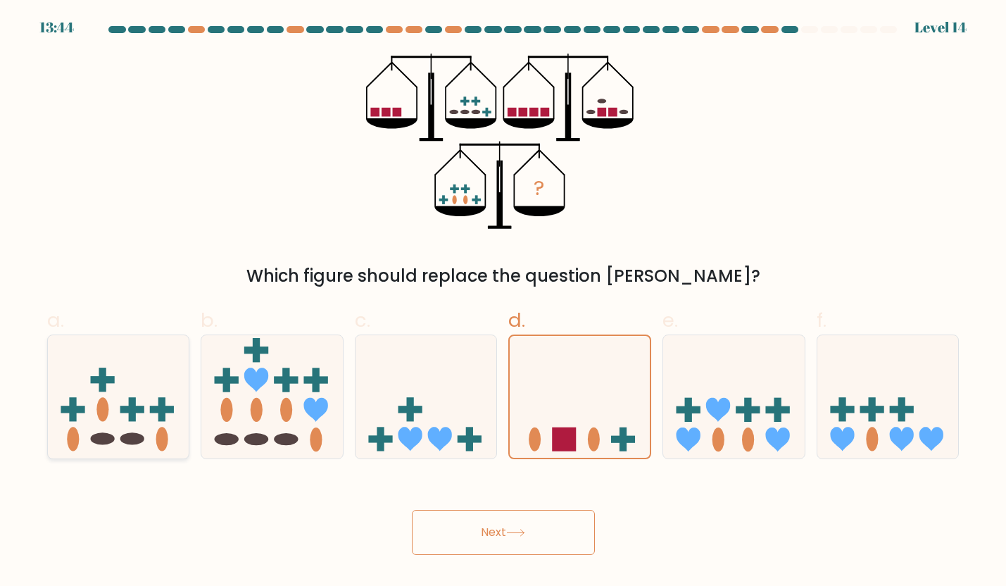
radio input "true"
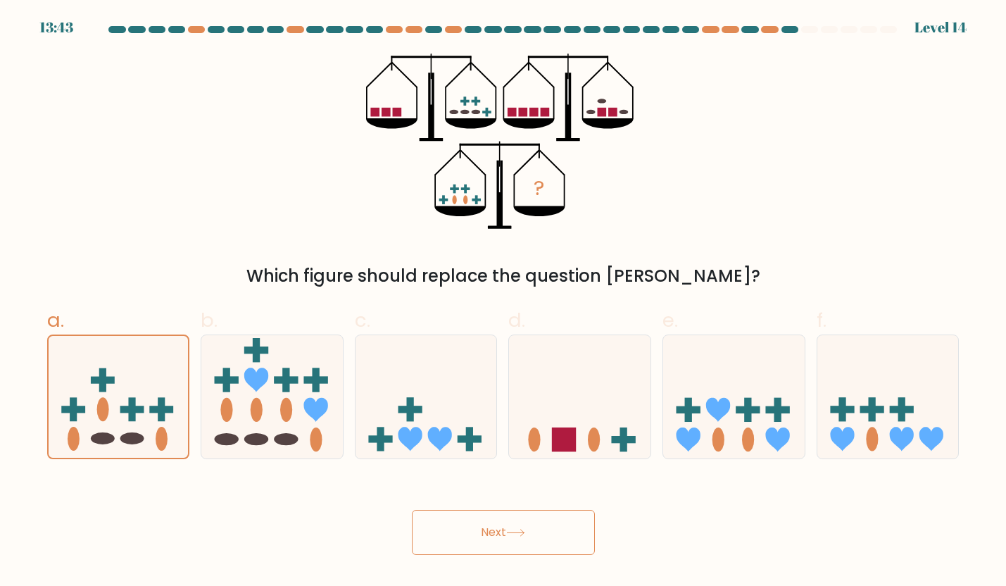
click at [467, 541] on button "Next" at bounding box center [503, 532] width 183 height 45
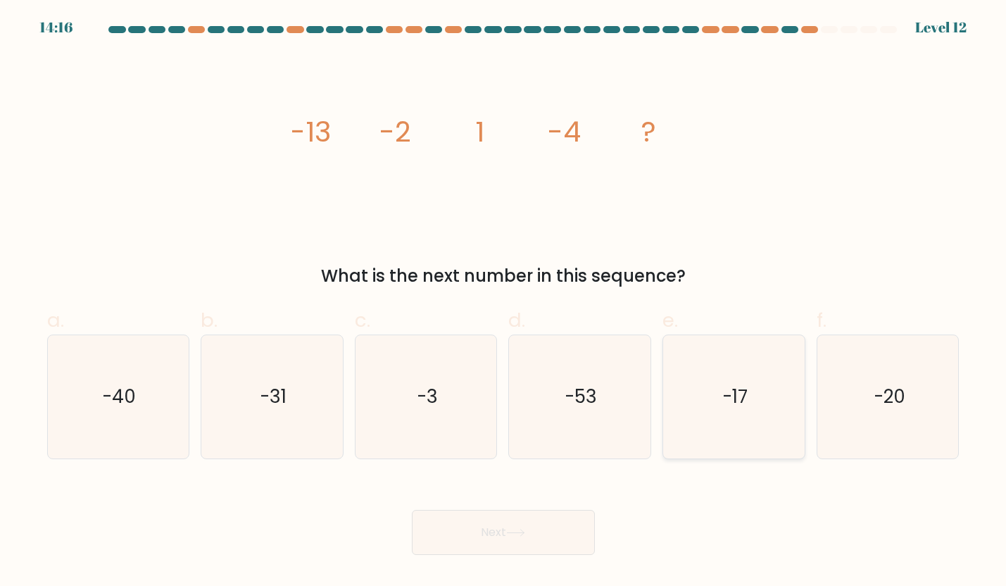
click at [719, 436] on icon "-17" at bounding box center [734, 396] width 123 height 123
click at [504, 302] on input "e. -17" at bounding box center [503, 297] width 1 height 9
radio input "true"
click at [599, 545] on div "Next" at bounding box center [504, 515] width 930 height 79
click at [581, 545] on button "Next" at bounding box center [503, 532] width 183 height 45
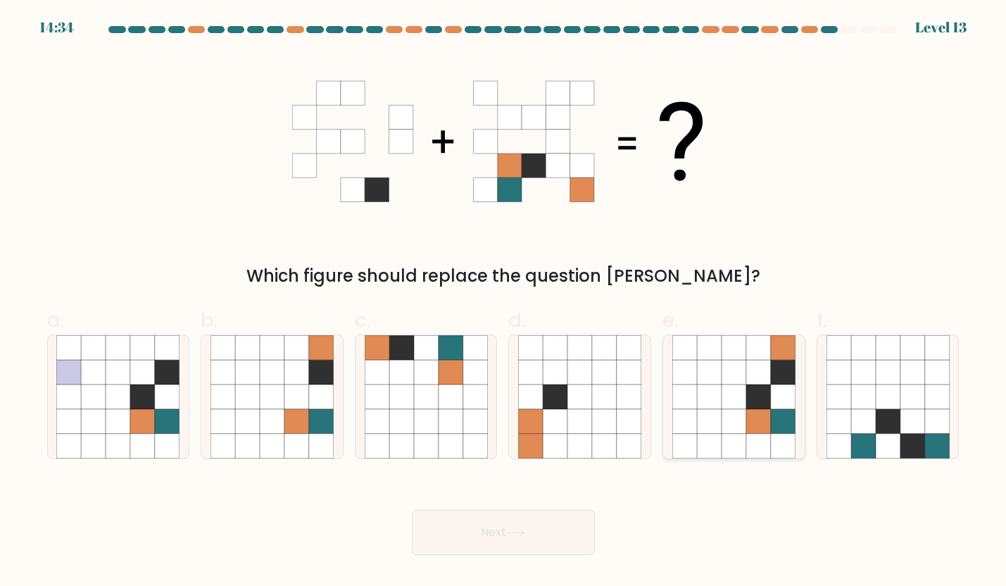
click at [730, 415] on icon at bounding box center [734, 421] width 25 height 25
click at [504, 302] on input "e." at bounding box center [503, 297] width 1 height 9
radio input "true"
click at [508, 526] on button "Next" at bounding box center [503, 532] width 183 height 45
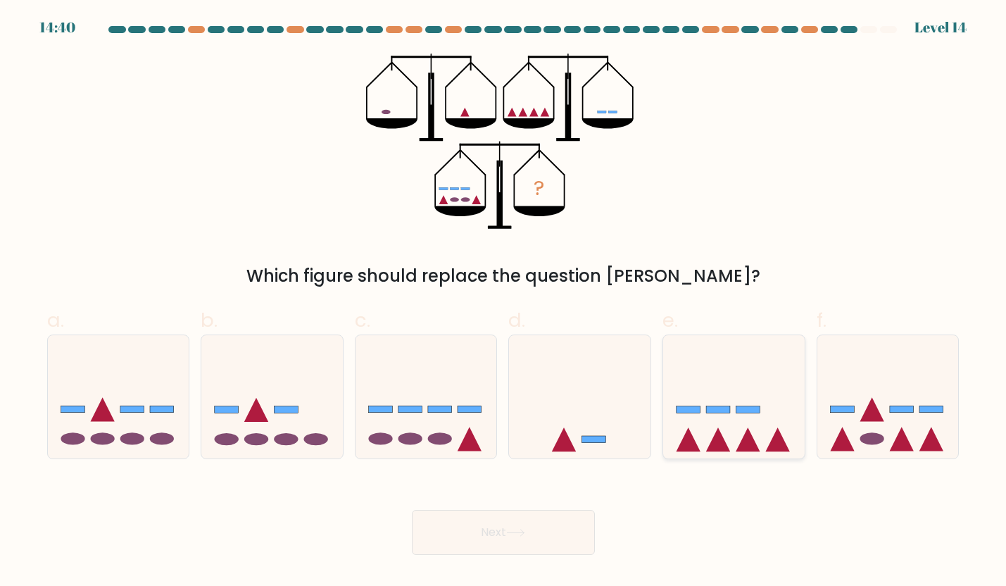
click at [713, 422] on icon at bounding box center [734, 396] width 142 height 117
click at [504, 302] on input "e." at bounding box center [503, 297] width 1 height 9
radio input "true"
click at [474, 527] on button "Next" at bounding box center [503, 532] width 183 height 45
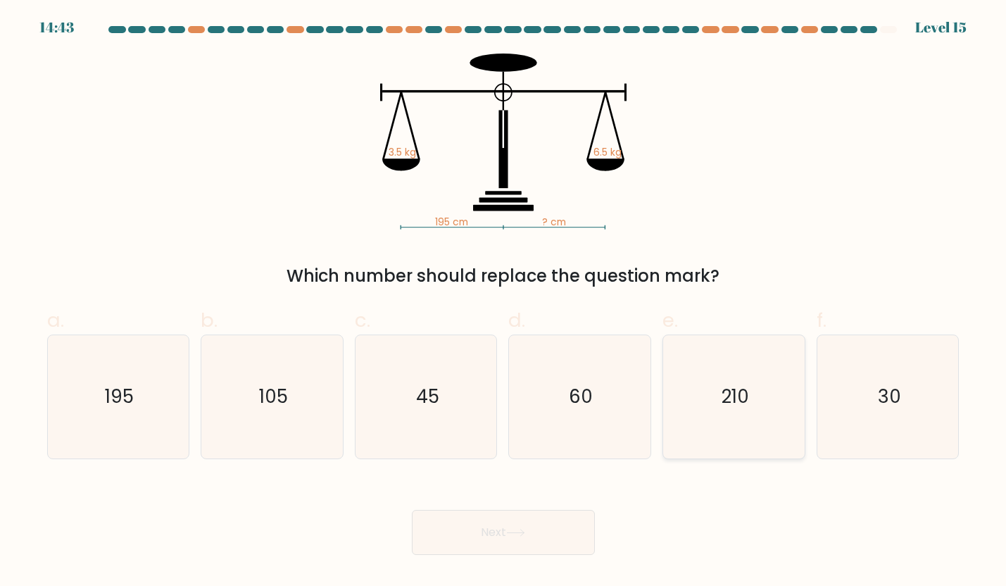
click at [740, 412] on icon "210" at bounding box center [734, 396] width 123 height 123
click at [504, 302] on input "e. 210" at bounding box center [503, 297] width 1 height 9
radio input "true"
click at [480, 527] on button "Next" at bounding box center [503, 532] width 183 height 45
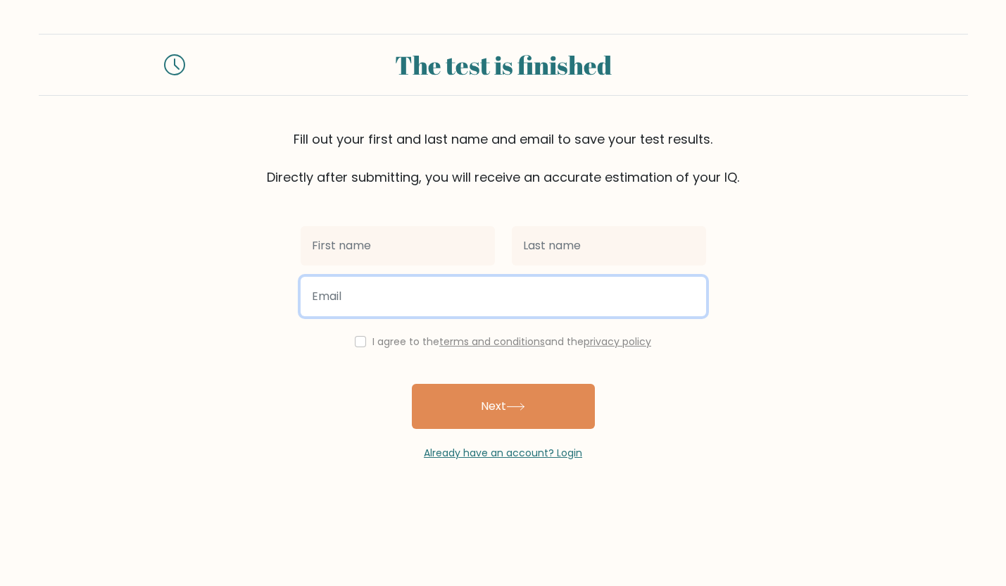
click at [418, 305] on input "email" at bounding box center [504, 296] width 406 height 39
paste input "mallika4@beefance.com"
type input "mallika4@beefance.com"
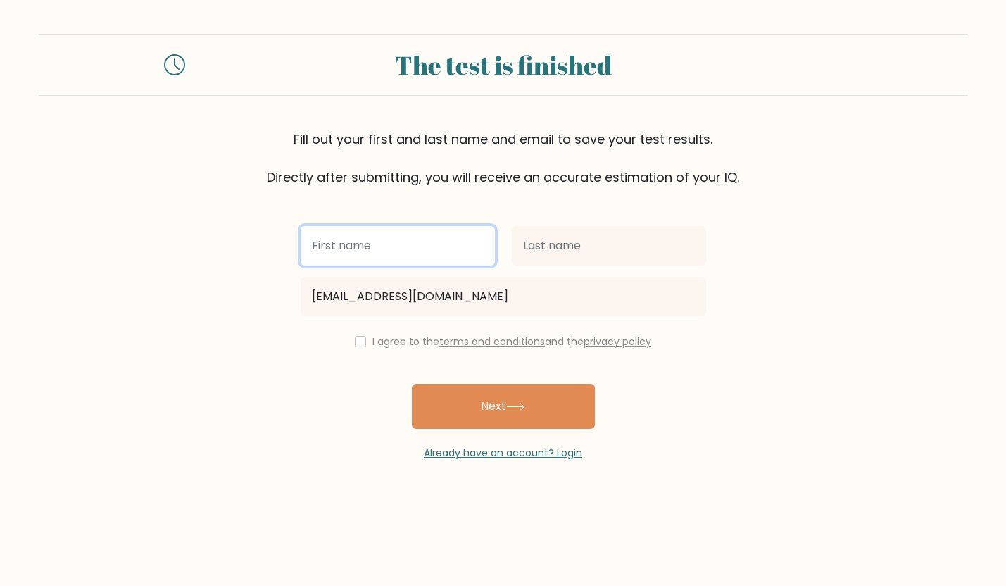
click at [414, 252] on input "text" at bounding box center [398, 245] width 194 height 39
type input "erwe"
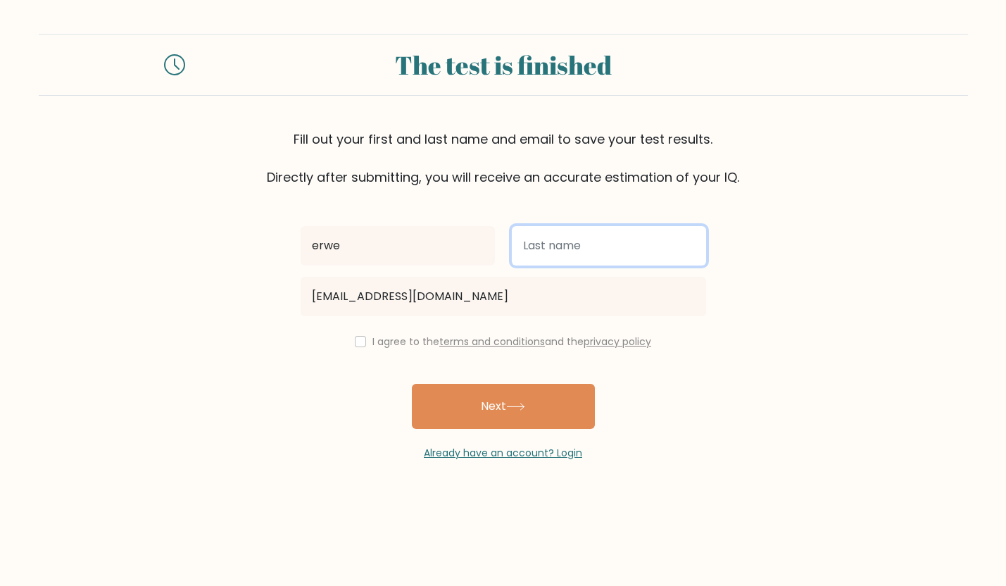
click at [565, 246] on input "text" at bounding box center [609, 245] width 194 height 39
type input "wre"
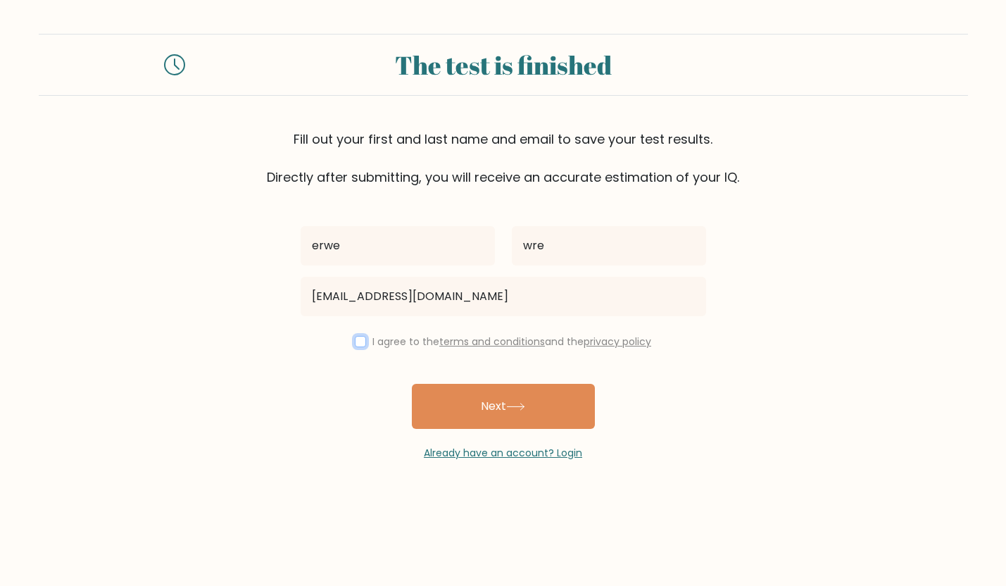
click at [359, 346] on input "checkbox" at bounding box center [360, 341] width 11 height 11
checkbox input "true"
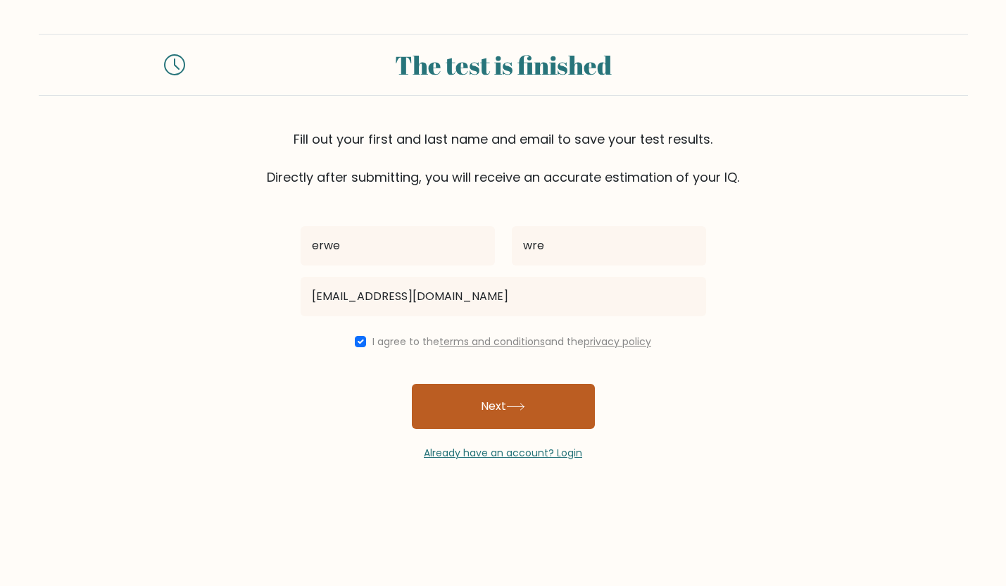
click at [460, 392] on button "Next" at bounding box center [503, 406] width 183 height 45
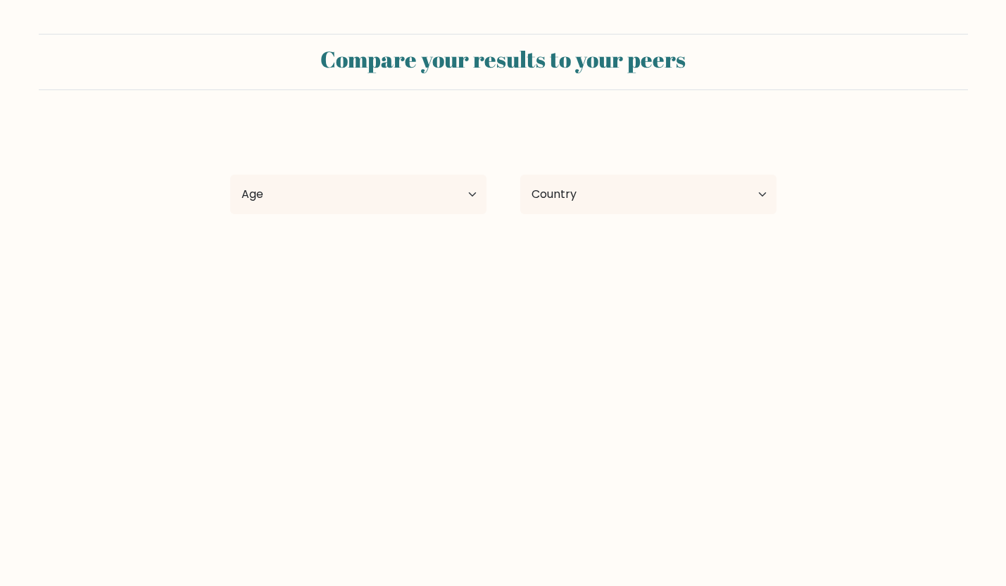
select select "DE"
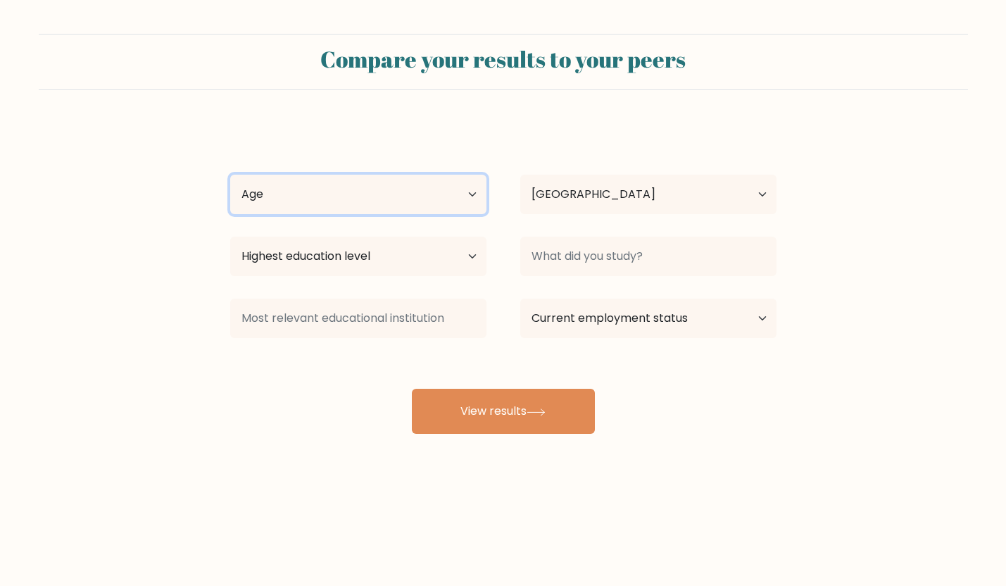
click at [359, 186] on select "Age Under [DEMOGRAPHIC_DATA] [DEMOGRAPHIC_DATA] [DEMOGRAPHIC_DATA] [DEMOGRAPHIC…" at bounding box center [358, 194] width 256 height 39
select select "18_24"
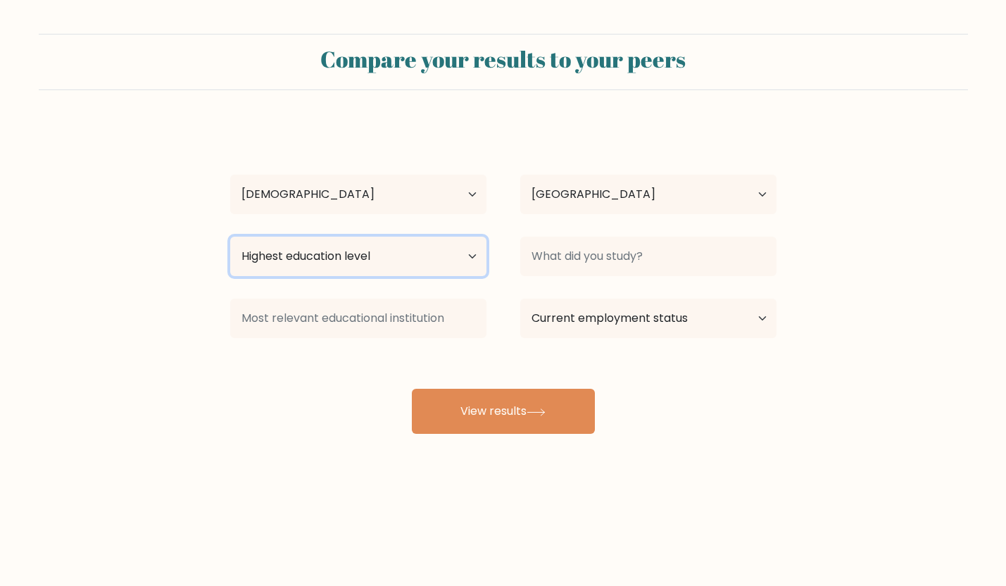
click at [356, 241] on select "Highest education level No schooling Primary Lower Secondary Upper Secondary Oc…" at bounding box center [358, 256] width 256 height 39
select select "doctoral_degree"
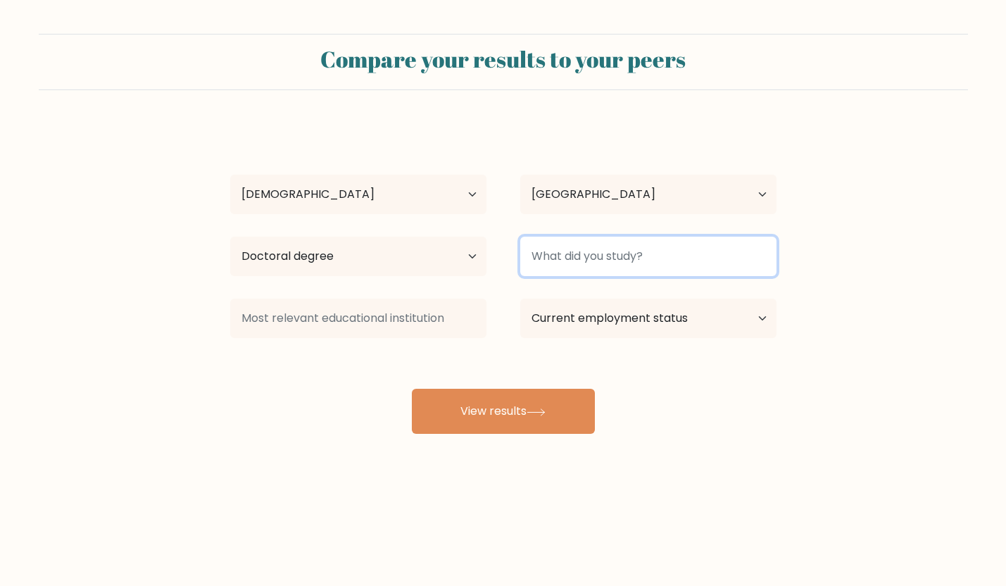
click at [570, 269] on input at bounding box center [648, 256] width 256 height 39
type input "bio"
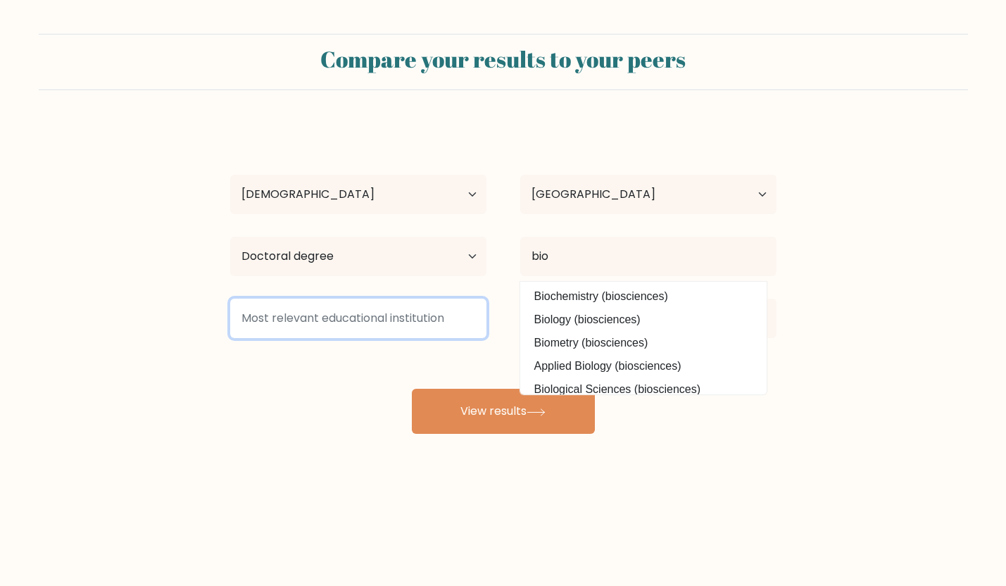
click at [374, 312] on input at bounding box center [358, 318] width 256 height 39
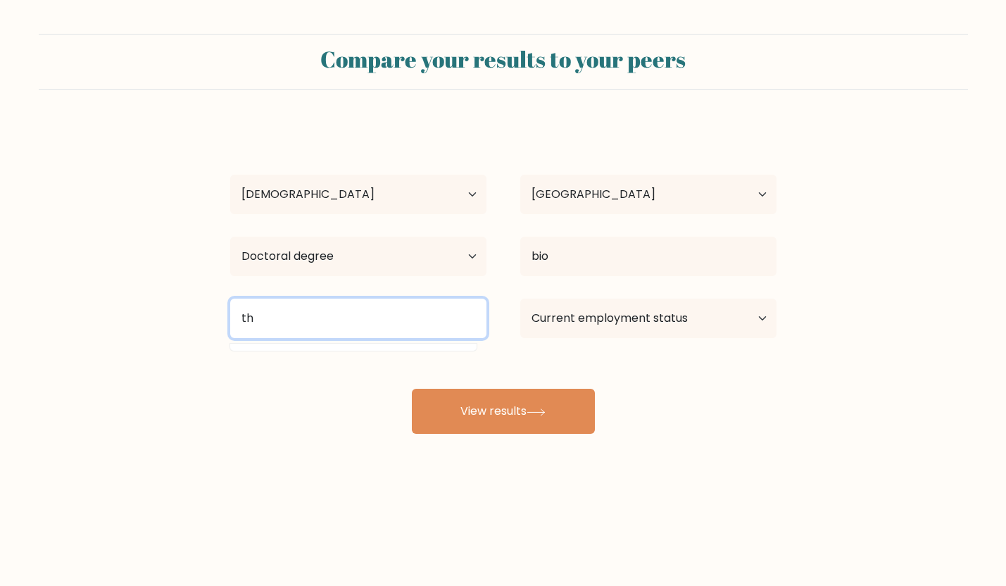
type input "t"
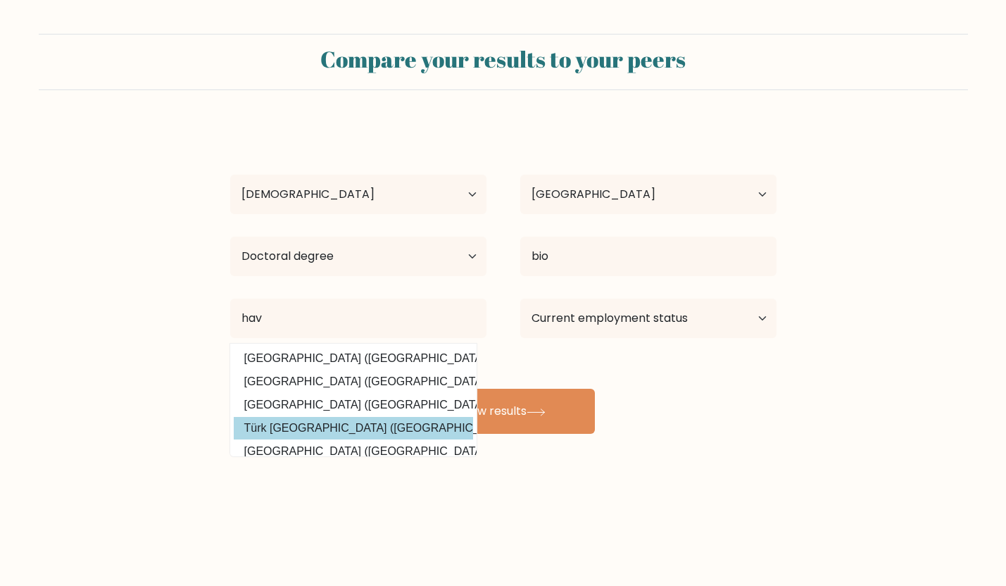
click at [336, 432] on option "Türk Hava Kurumu Üniversitesi (Turkey)" at bounding box center [353, 428] width 239 height 23
type input "Türk [GEOGRAPHIC_DATA]"
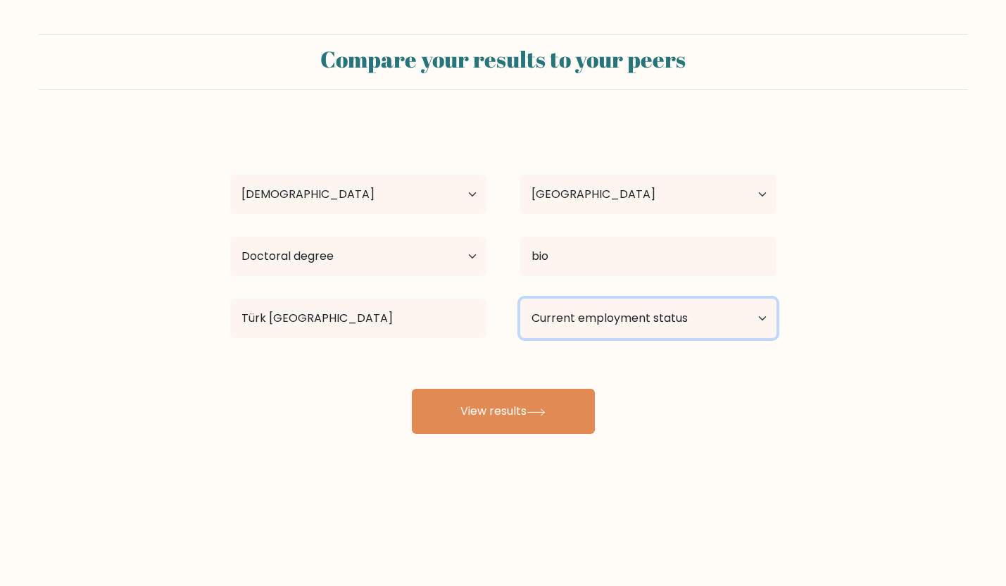
click at [574, 327] on select "Current employment status Employed Student Retired Other / prefer not to answer" at bounding box center [648, 318] width 256 height 39
click at [575, 313] on select "Current employment status Employed Student Retired Other / prefer not to answer" at bounding box center [648, 318] width 256 height 39
select select "retired"
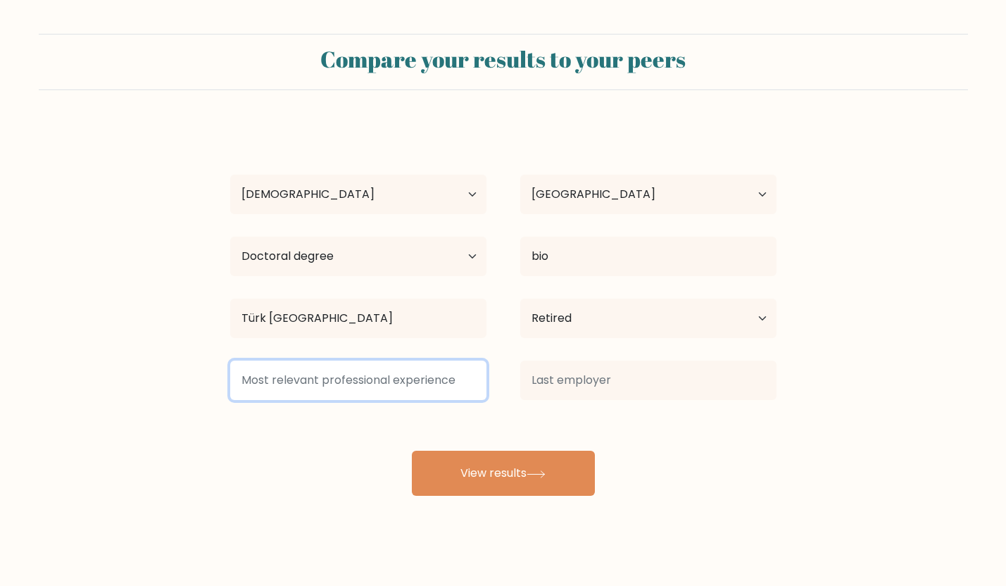
click at [419, 374] on input at bounding box center [358, 380] width 256 height 39
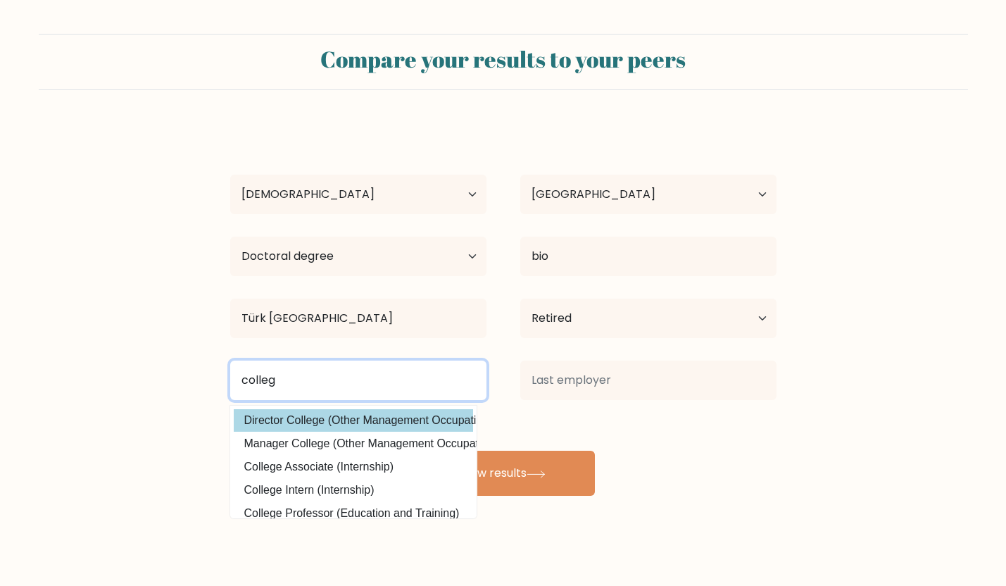
type input "colleg"
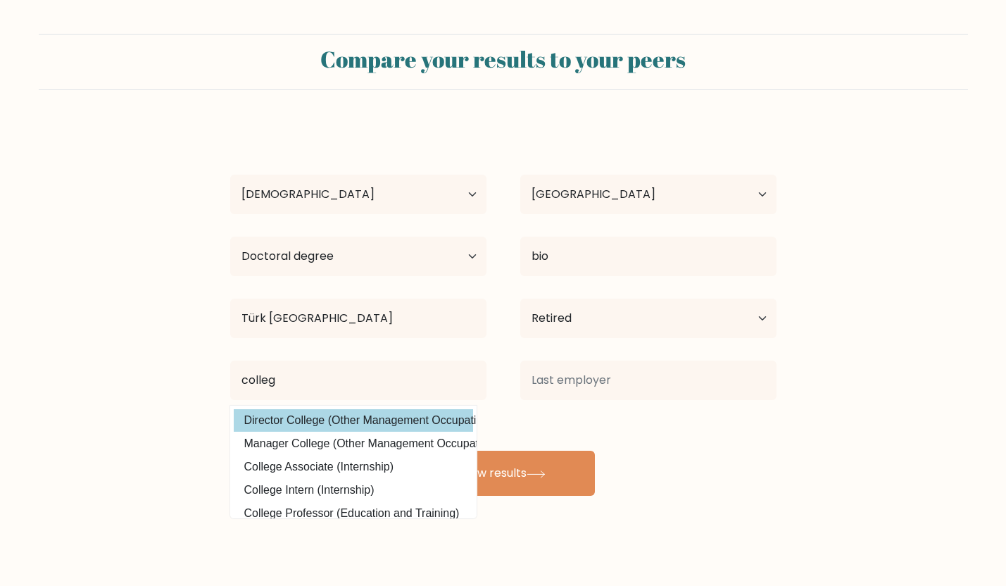
click at [405, 427] on div "erwe wre Age Under 18 years old 18-24 years old 25-34 years old 35-44 years old…" at bounding box center [503, 310] width 563 height 372
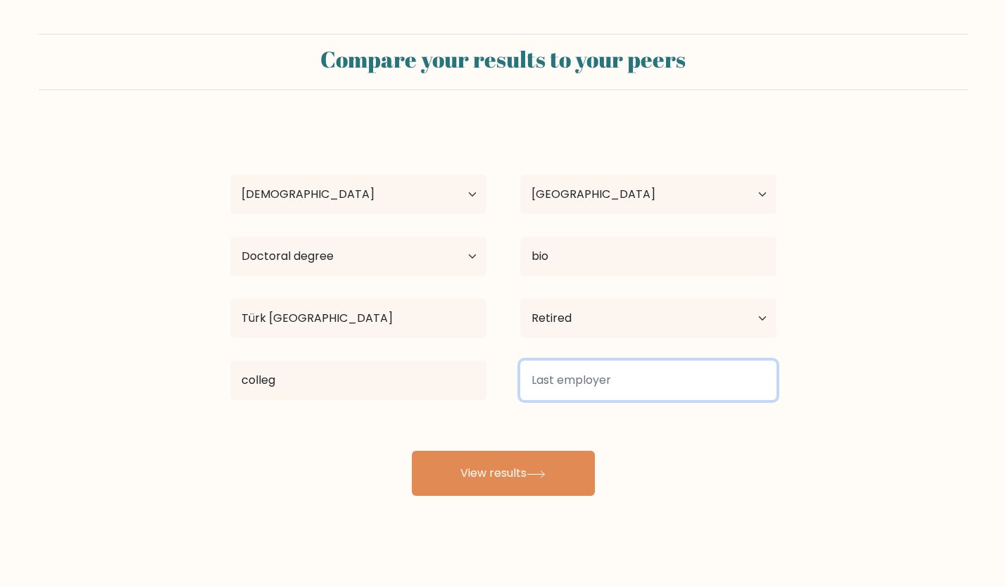
click at [551, 389] on input at bounding box center [648, 380] width 256 height 39
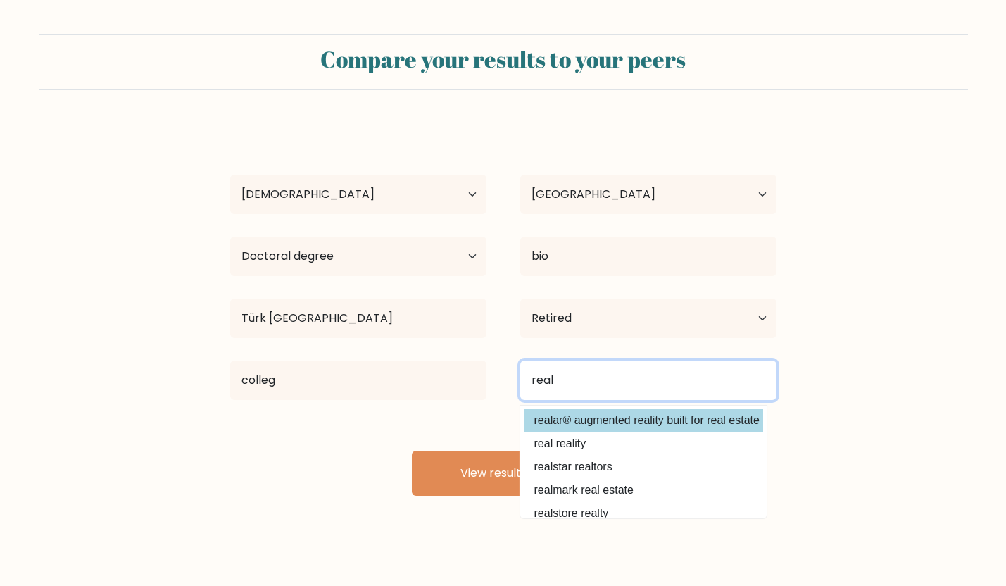
type input "real"
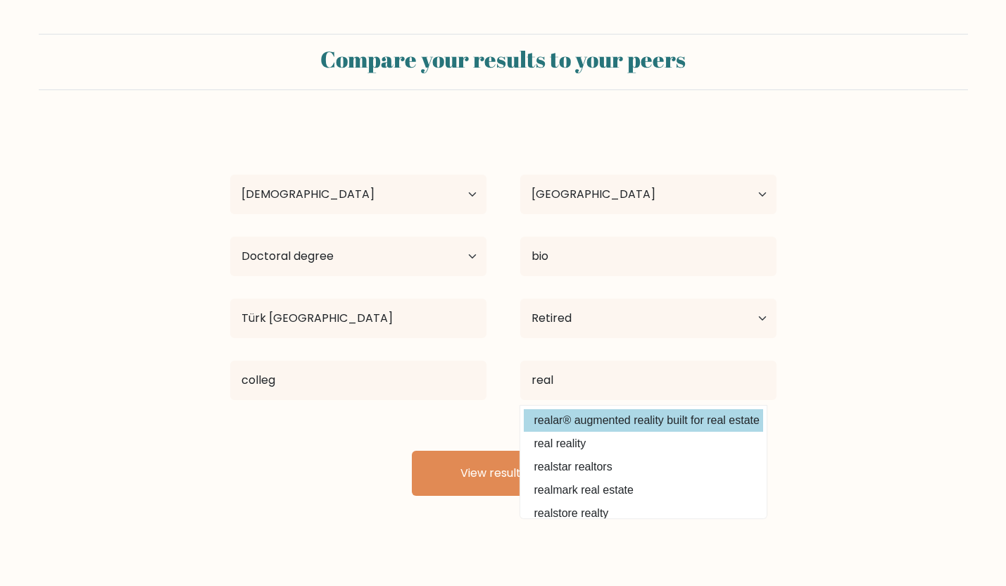
click at [572, 423] on div "erwe wre Age Under 18 years old 18-24 years old 25-34 years old 35-44 years old…" at bounding box center [503, 310] width 563 height 372
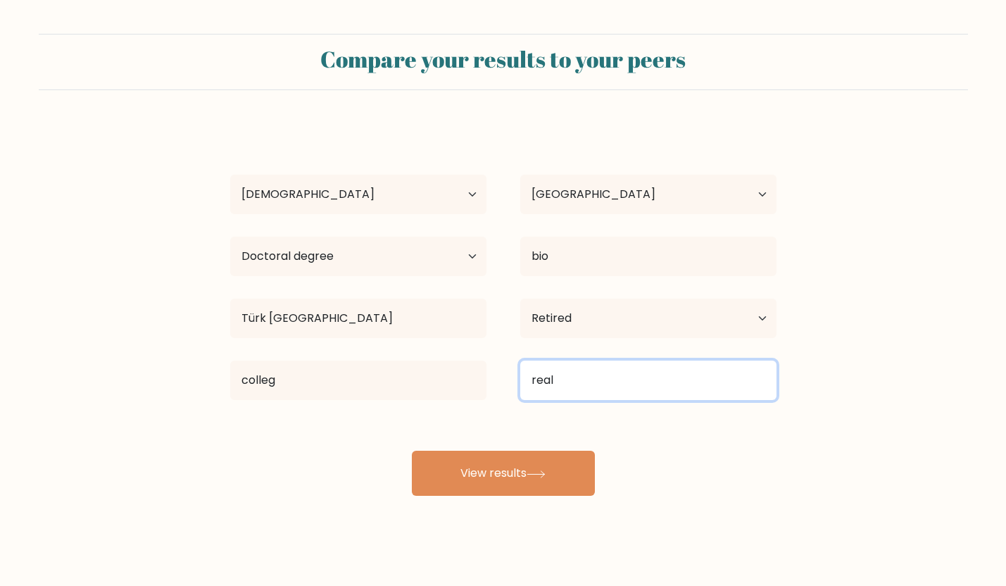
click at [604, 377] on input "real" at bounding box center [648, 380] width 256 height 39
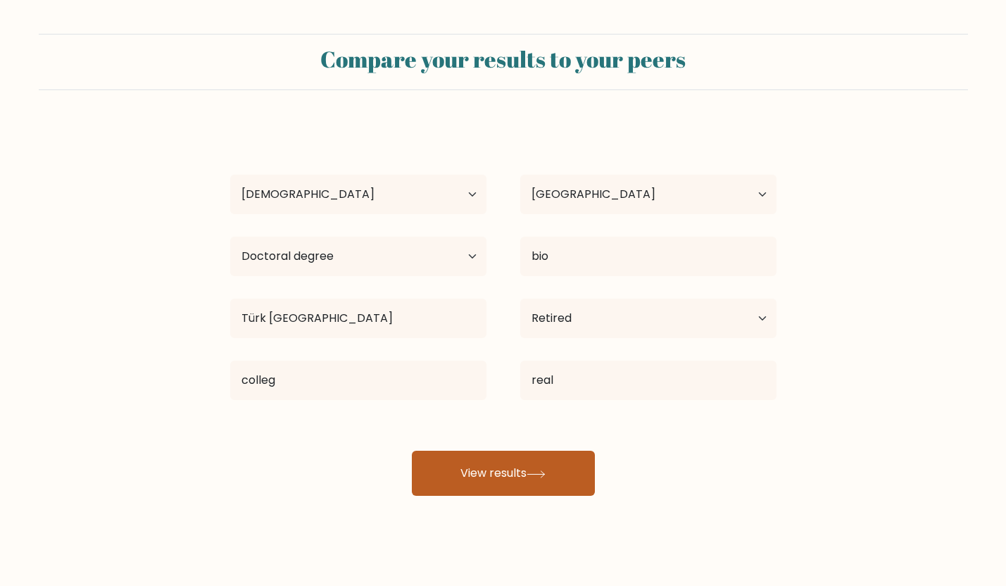
click at [529, 463] on button "View results" at bounding box center [503, 473] width 183 height 45
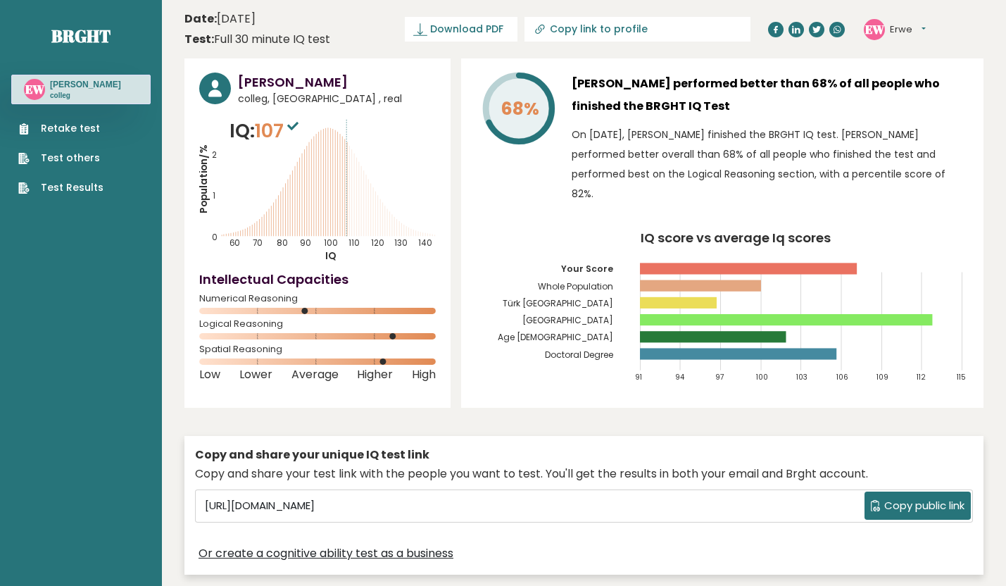
click at [304, 312] on circle at bounding box center [304, 311] width 6 height 6
drag, startPoint x: 304, startPoint y: 312, endPoint x: 304, endPoint y: 322, distance: 9.9
click at [304, 321] on div "[PERSON_NAME] [GEOGRAPHIC_DATA], [GEOGRAPHIC_DATA] , real IQ: 107 Population/% …" at bounding box center [317, 232] width 266 height 349
click at [314, 332] on div "Logical Reasoning" at bounding box center [317, 332] width 237 height 23
drag, startPoint x: 289, startPoint y: 345, endPoint x: 204, endPoint y: 344, distance: 85.2
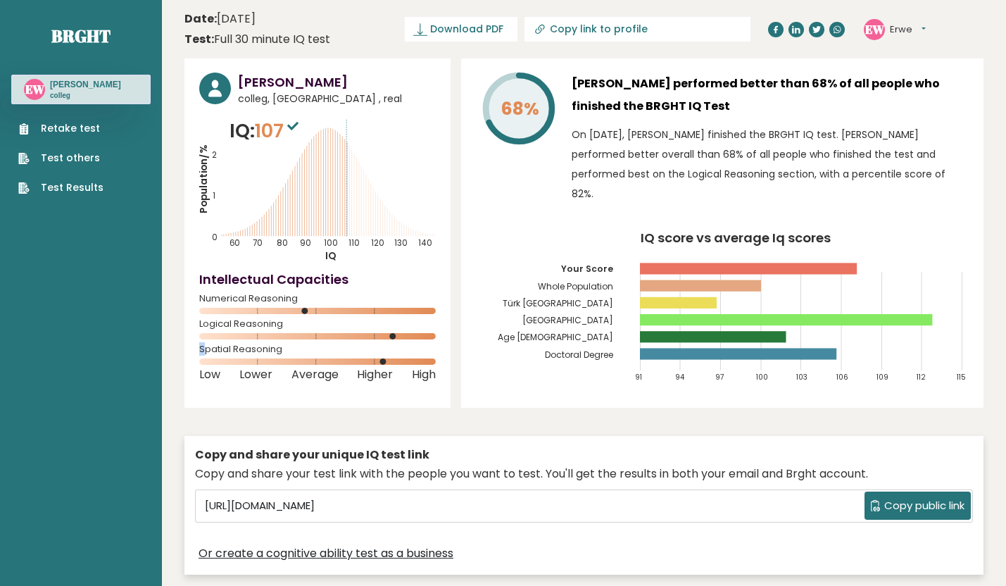
click at [204, 344] on div "Erwe Wre colleg, Germany , real IQ: 107 Population/% IQ 0 1 2 60 70 80 90 100 1…" at bounding box center [317, 232] width 266 height 349
click at [334, 372] on span "Average" at bounding box center [315, 375] width 47 height 6
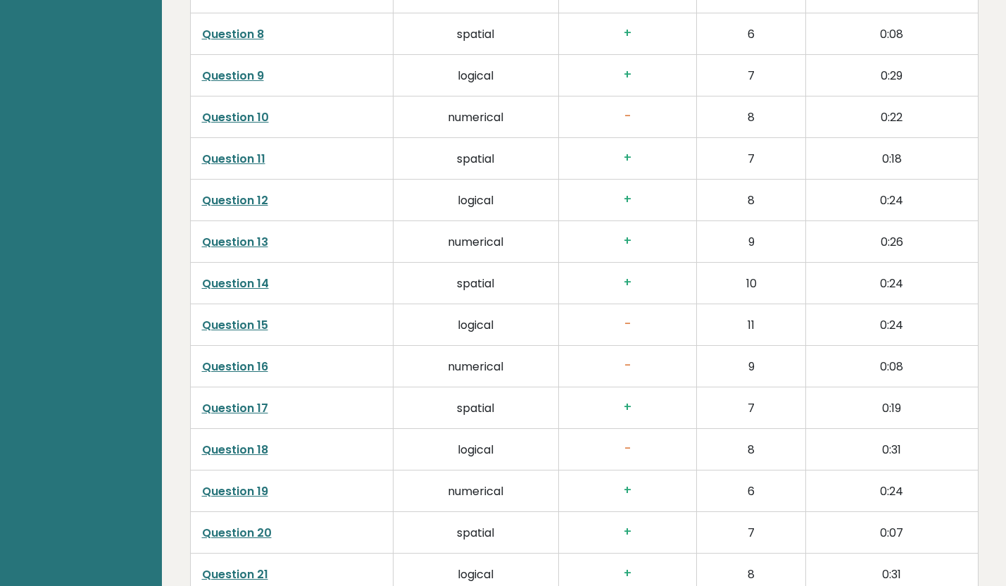
scroll to position [2548, 0]
click at [249, 358] on link "Question 16" at bounding box center [235, 366] width 66 height 16
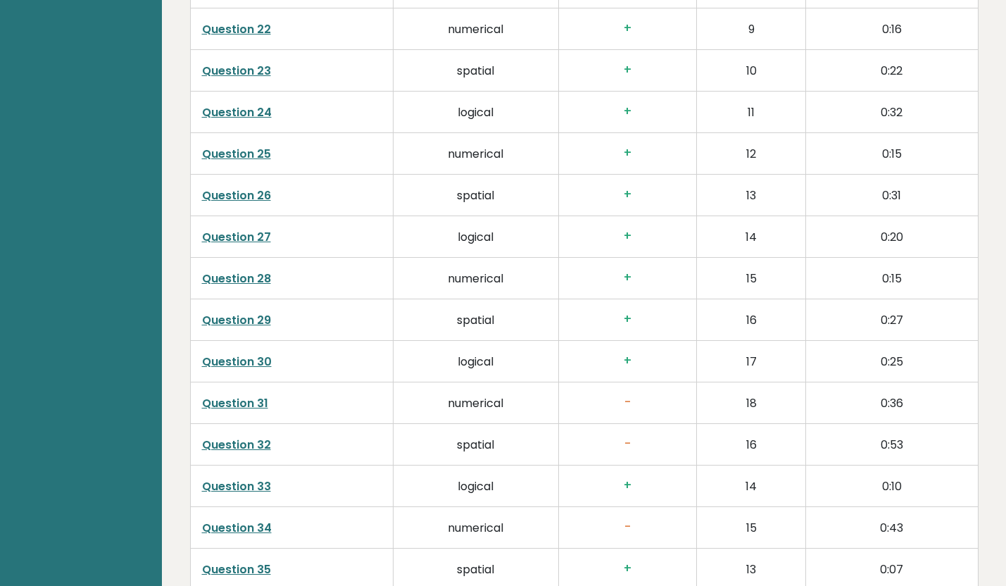
scroll to position [3136, 0]
click at [251, 394] on link "Question 31" at bounding box center [235, 402] width 66 height 16
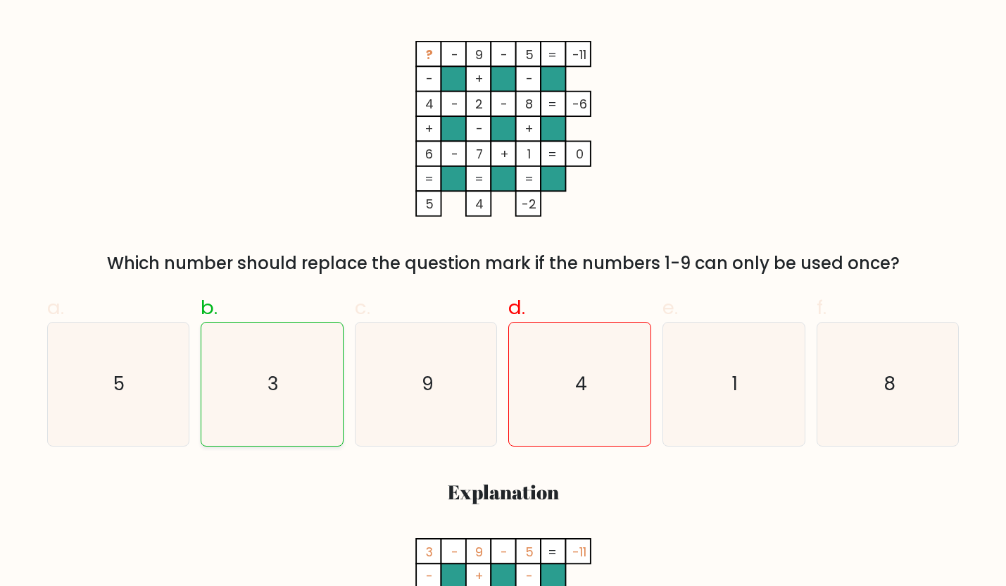
scroll to position [238, 0]
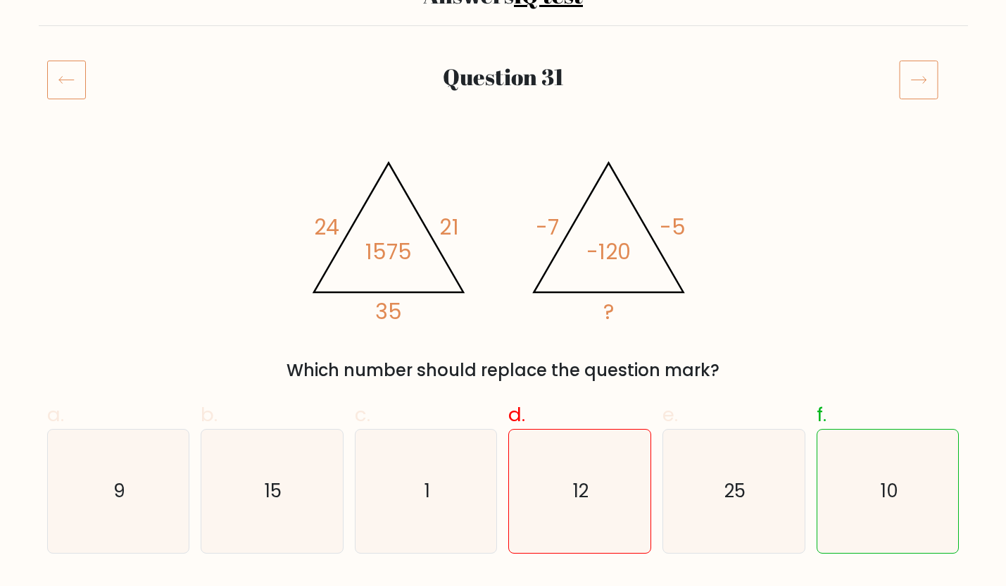
scroll to position [206, 0]
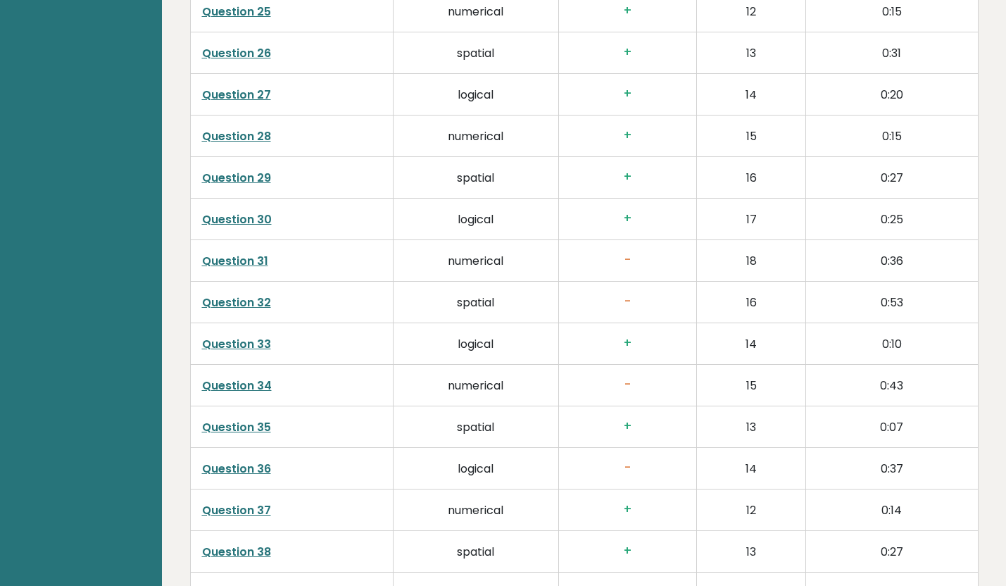
scroll to position [3528, 0]
